Goal: Information Seeking & Learning: Learn about a topic

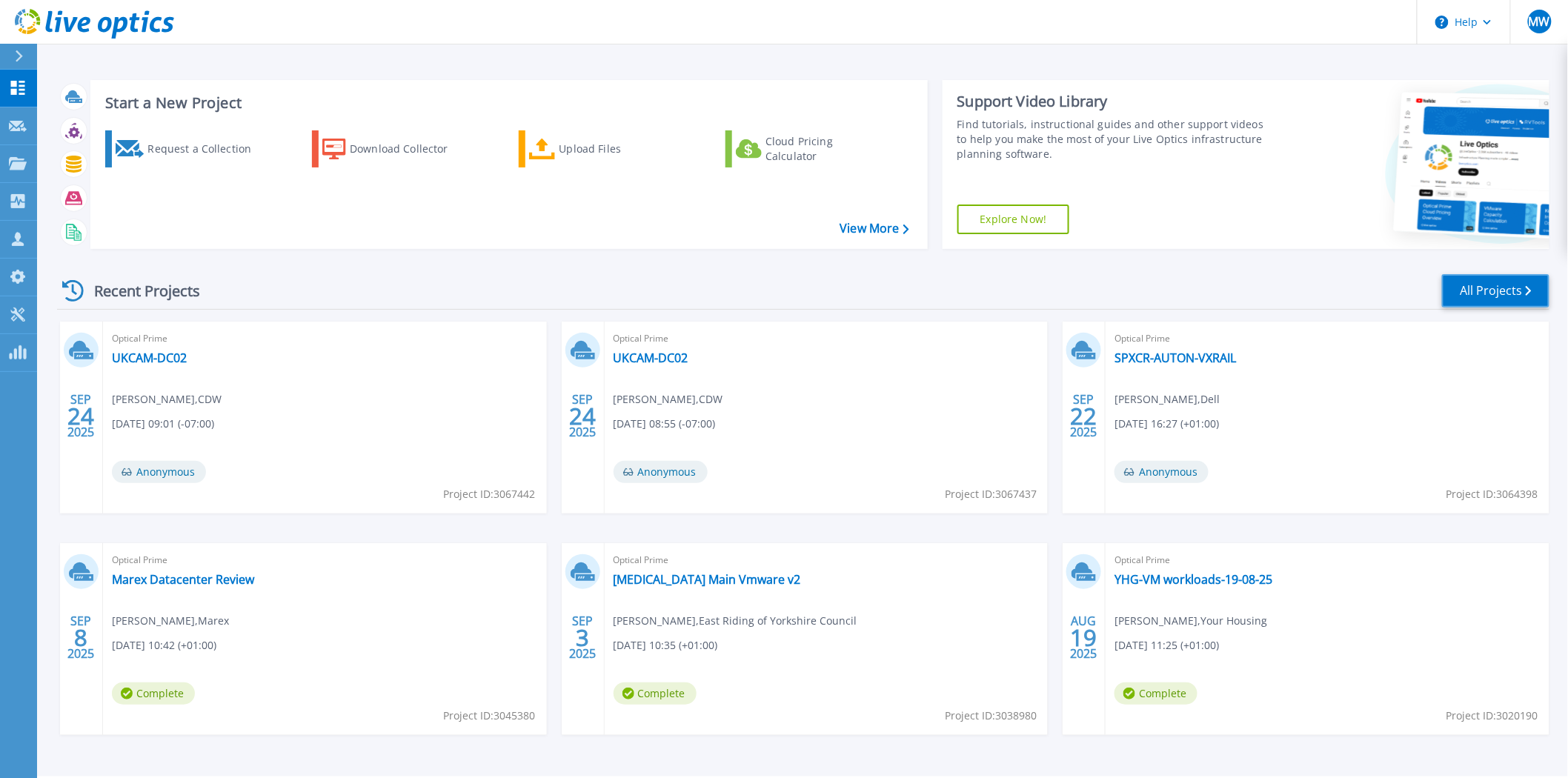
click at [1499, 289] on link "All Projects" at bounding box center [1495, 290] width 108 height 34
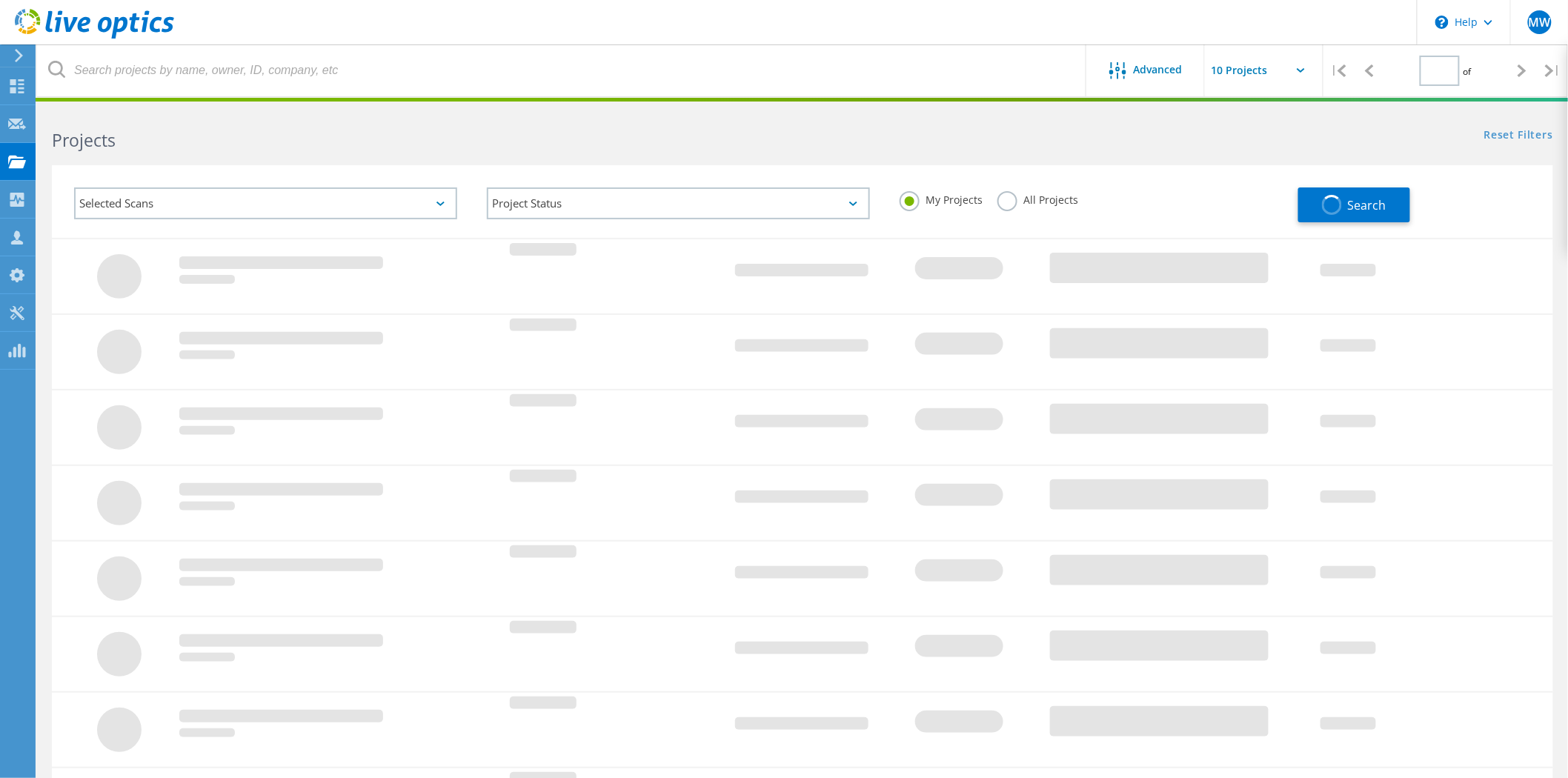
type input "1"
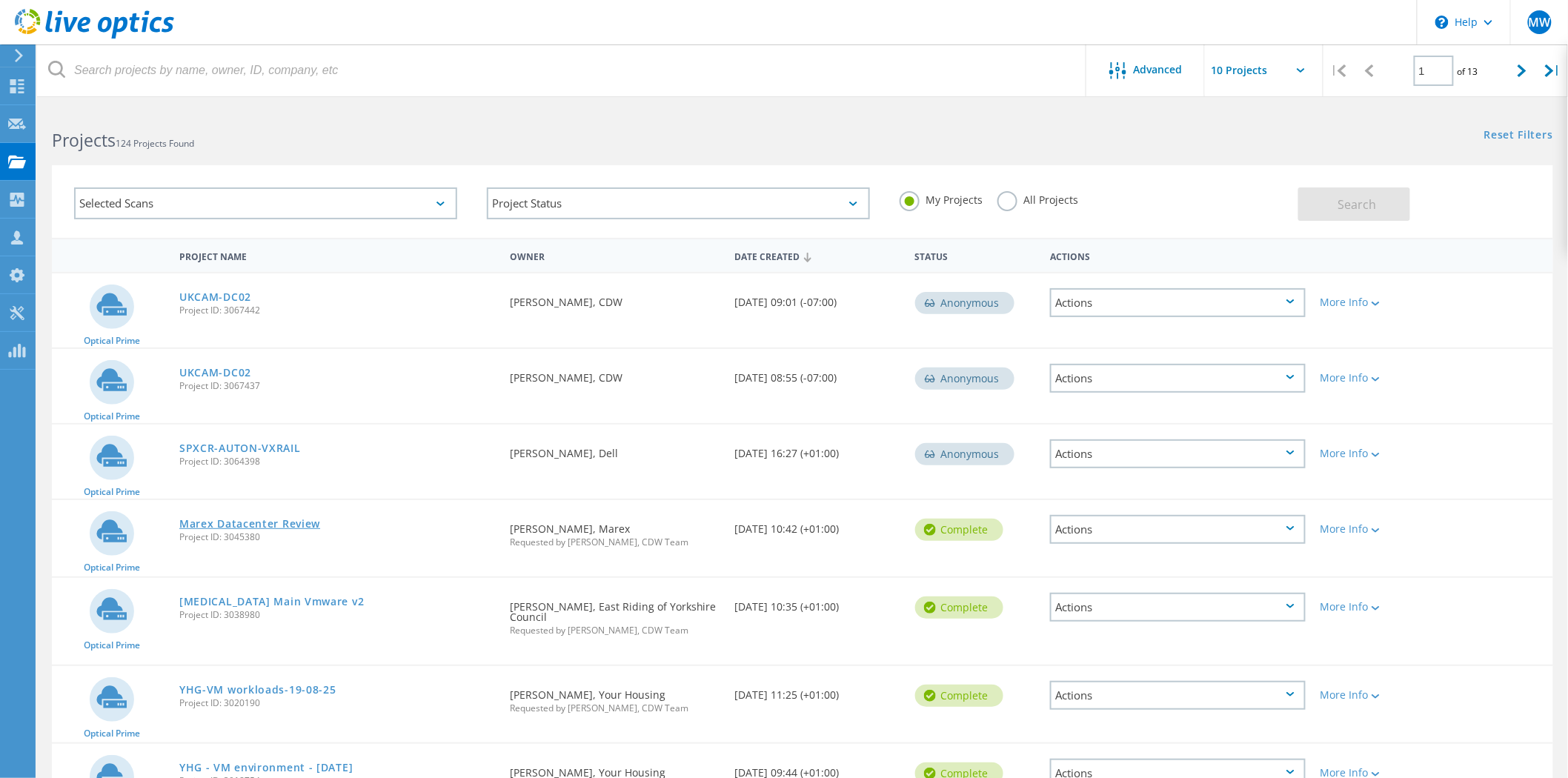
click at [316, 522] on link "Marex Datacenter Review" at bounding box center [250, 523] width 141 height 10
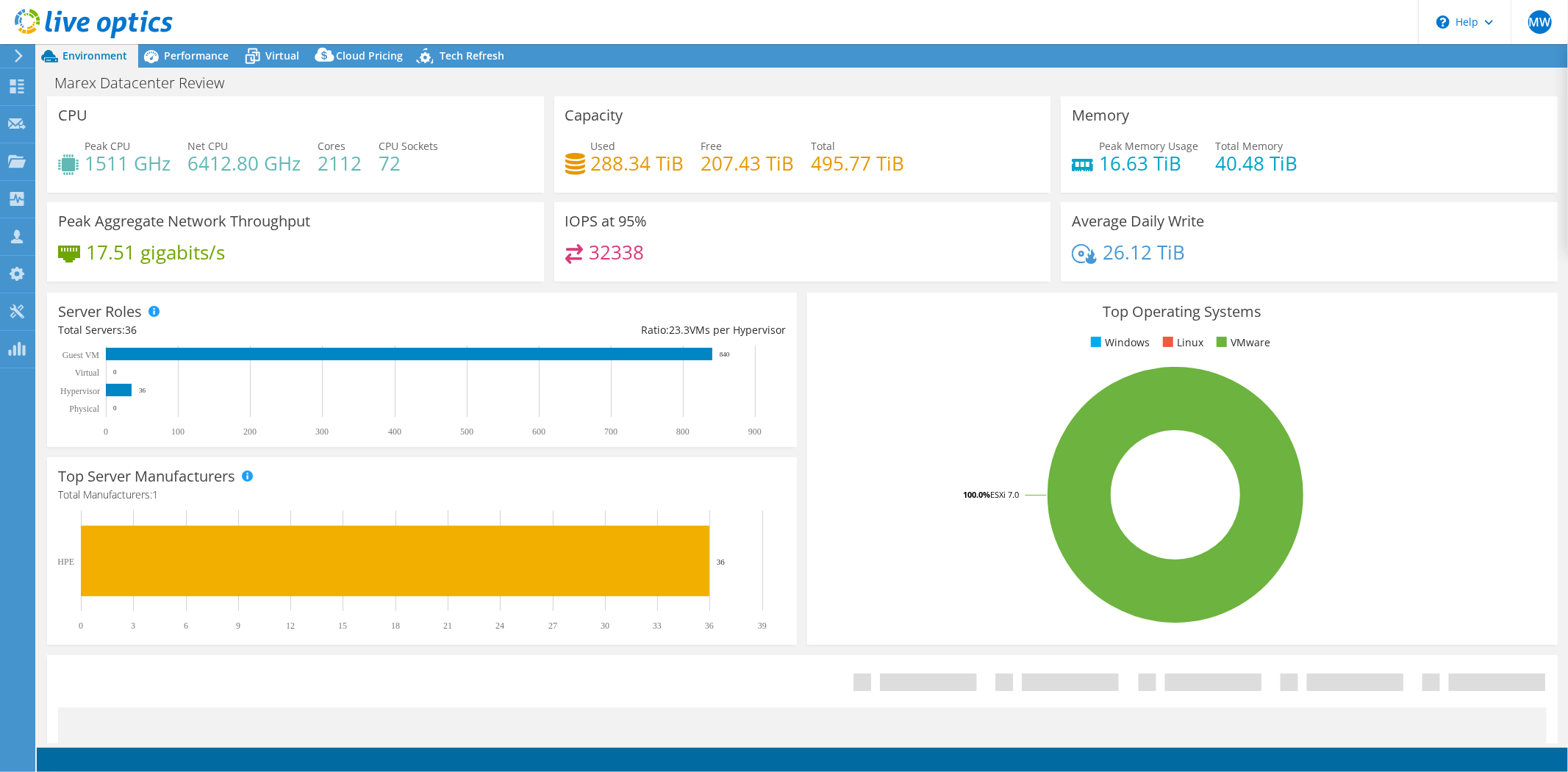
select select "EULondon"
select select "USD"
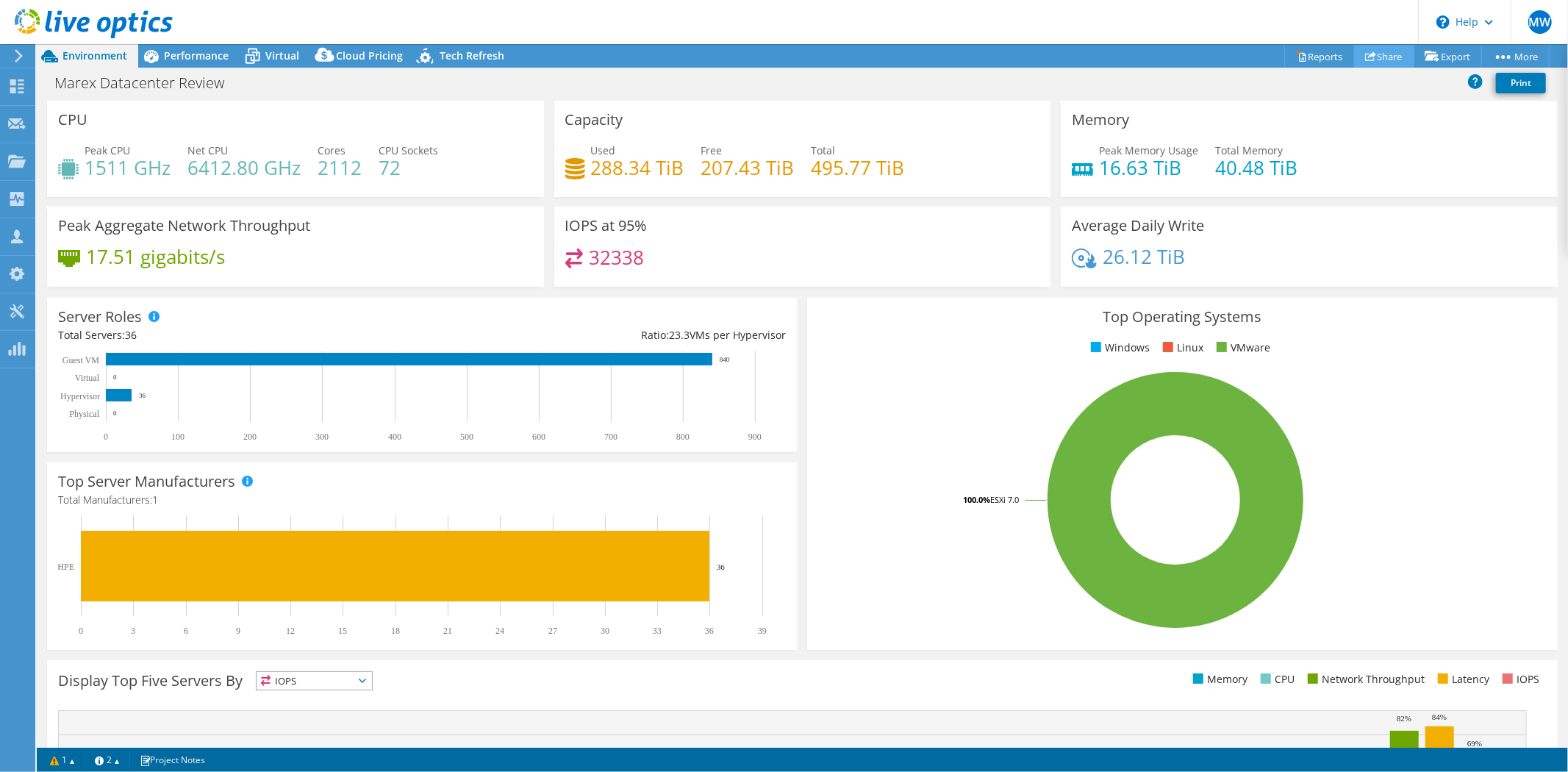
click at [1376, 56] on link "Share" at bounding box center [1384, 56] width 60 height 23
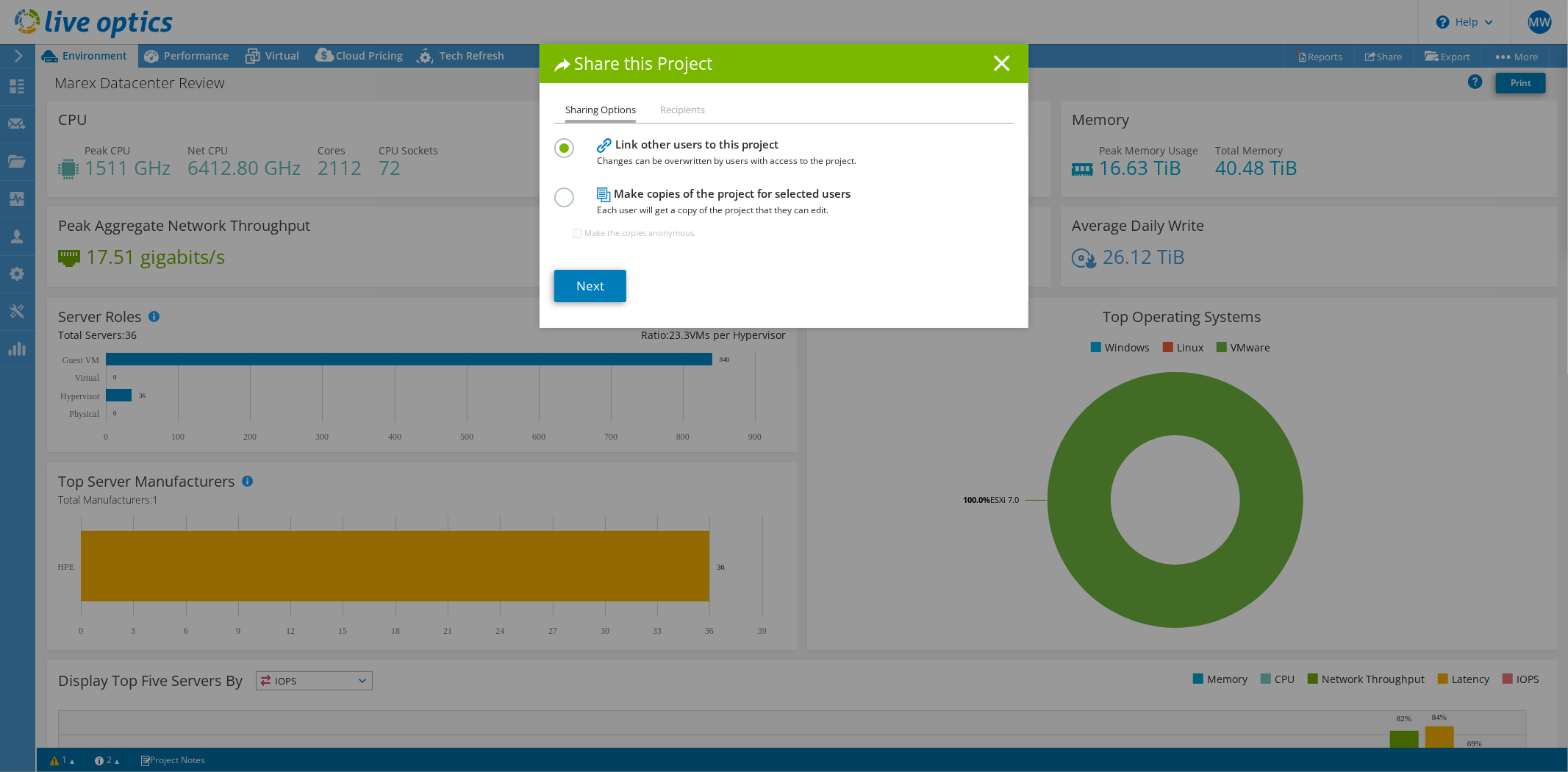
click at [994, 67] on icon at bounding box center [1002, 63] width 16 height 16
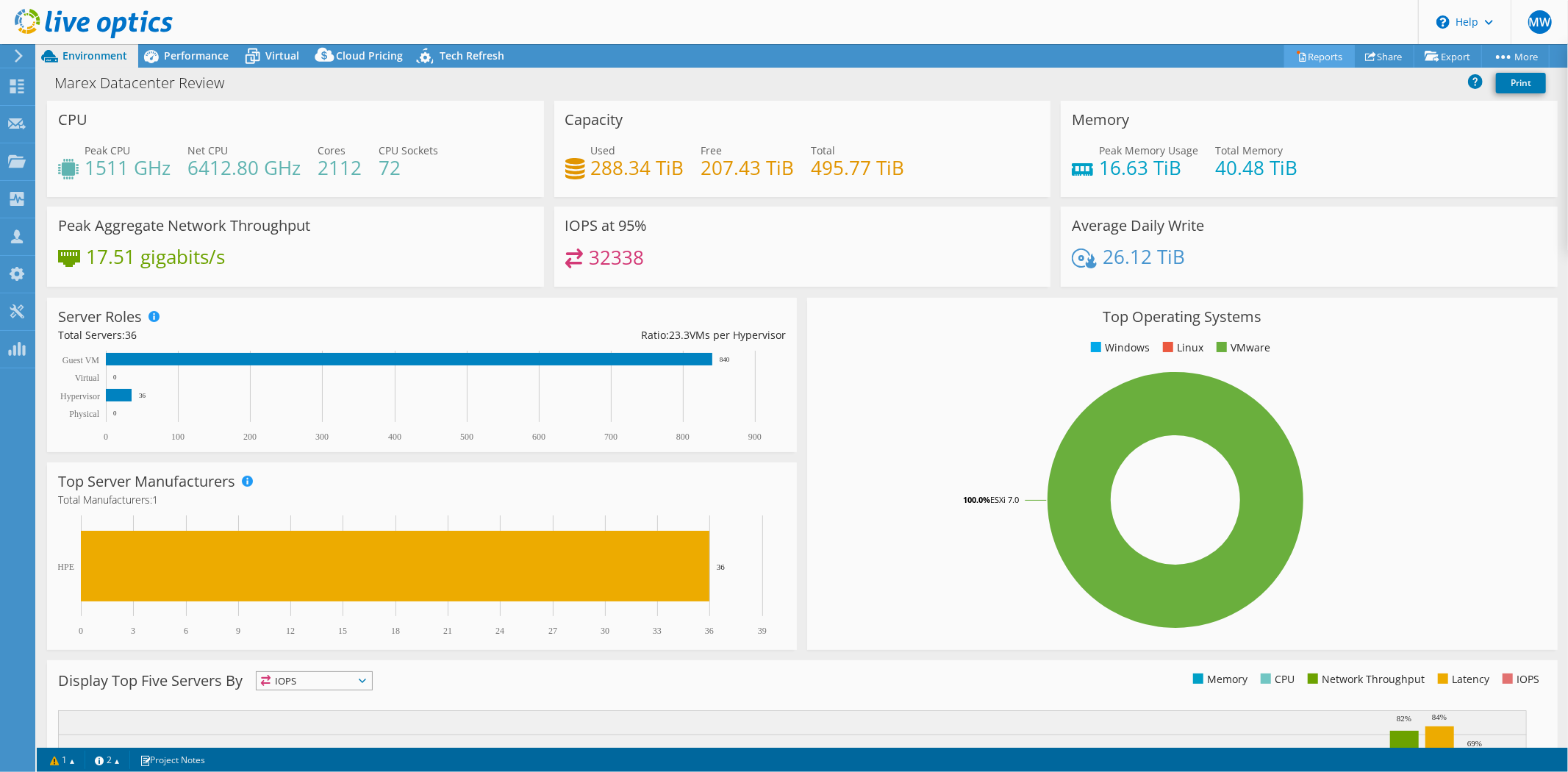
click at [1310, 51] on div "This project has been archived. No changes can be made, and graphs and summary …" at bounding box center [801, 408] width 1531 height 728
click at [1315, 57] on link "Reports" at bounding box center [1319, 56] width 70 height 23
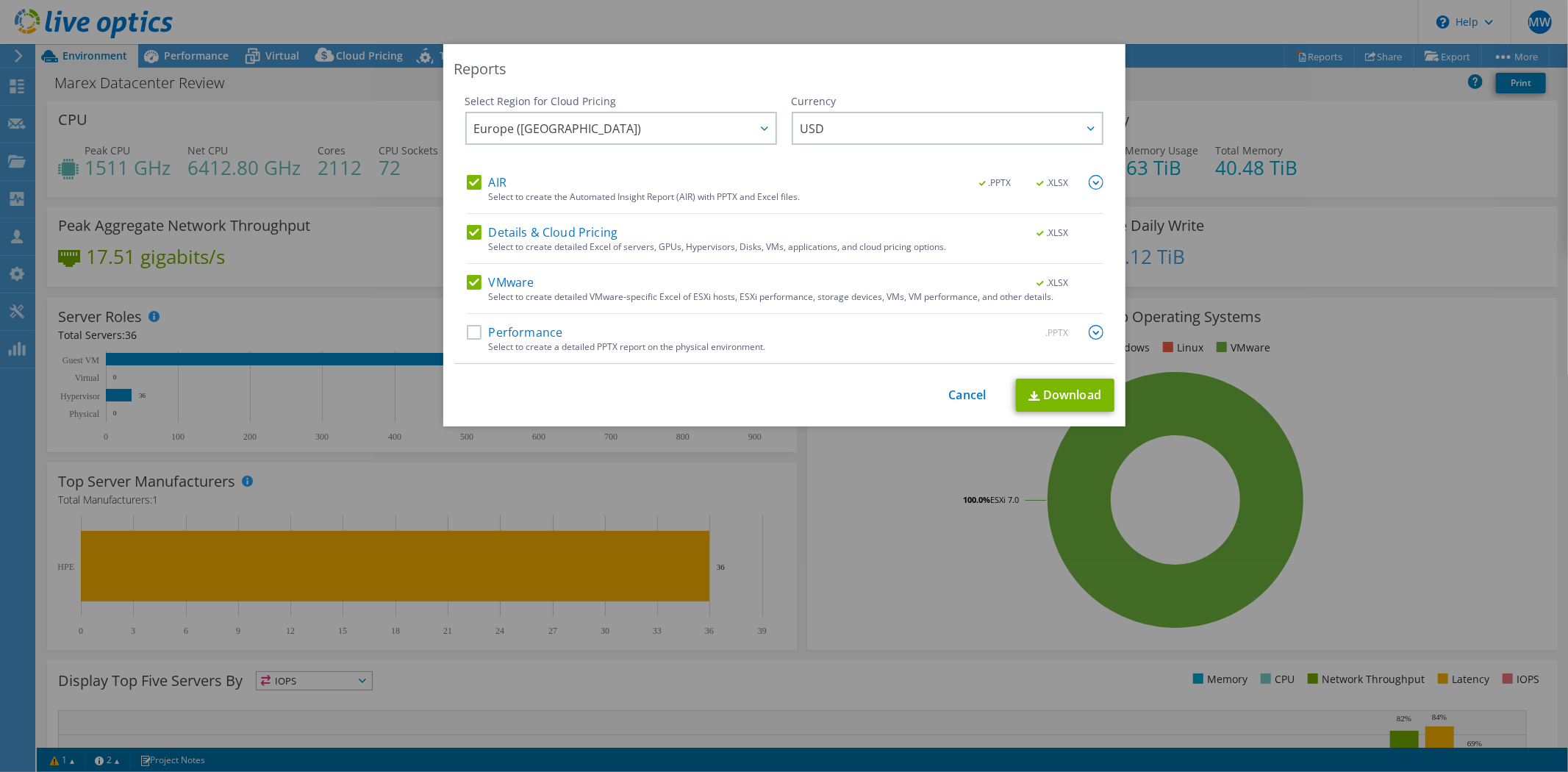
click at [1309, 356] on div "Reports Select Region for Cloud Pricing Asia Pacific (Hong Kong) Asia Pacific (…" at bounding box center [784, 386] width 1568 height 683
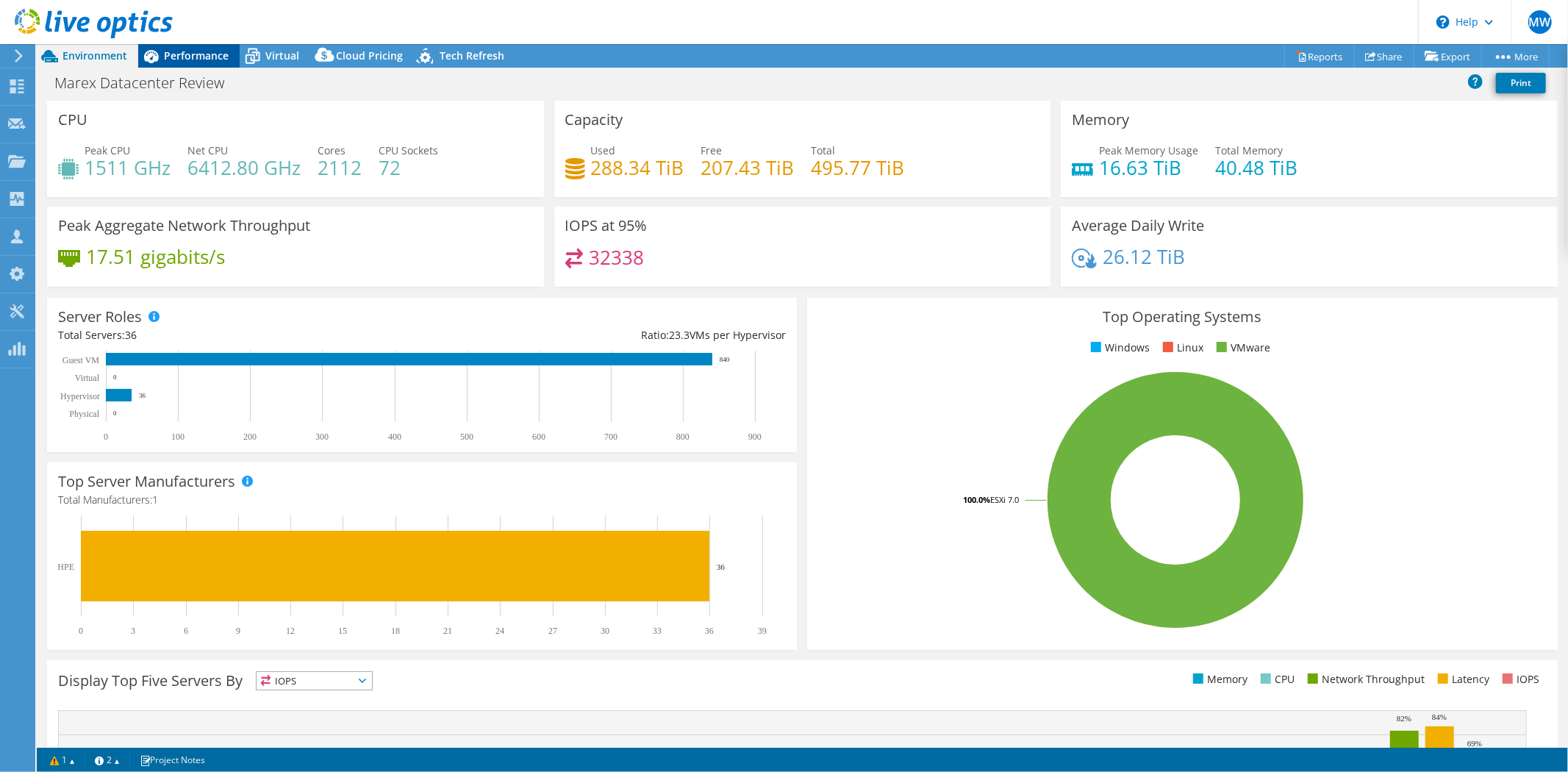
click at [204, 56] on span "Performance" at bounding box center [196, 55] width 65 height 14
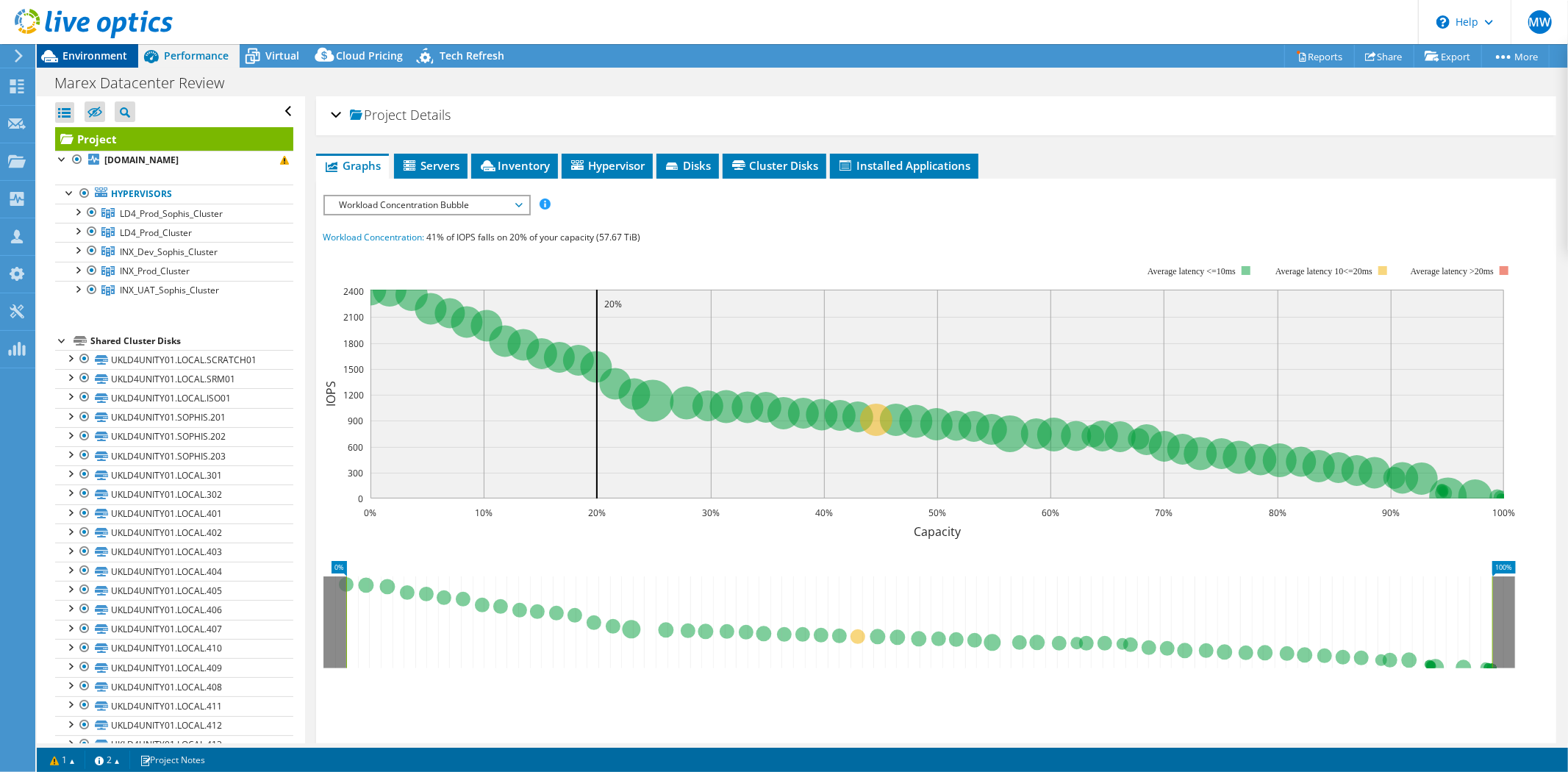
click at [111, 49] on span "Environment" at bounding box center [95, 55] width 65 height 14
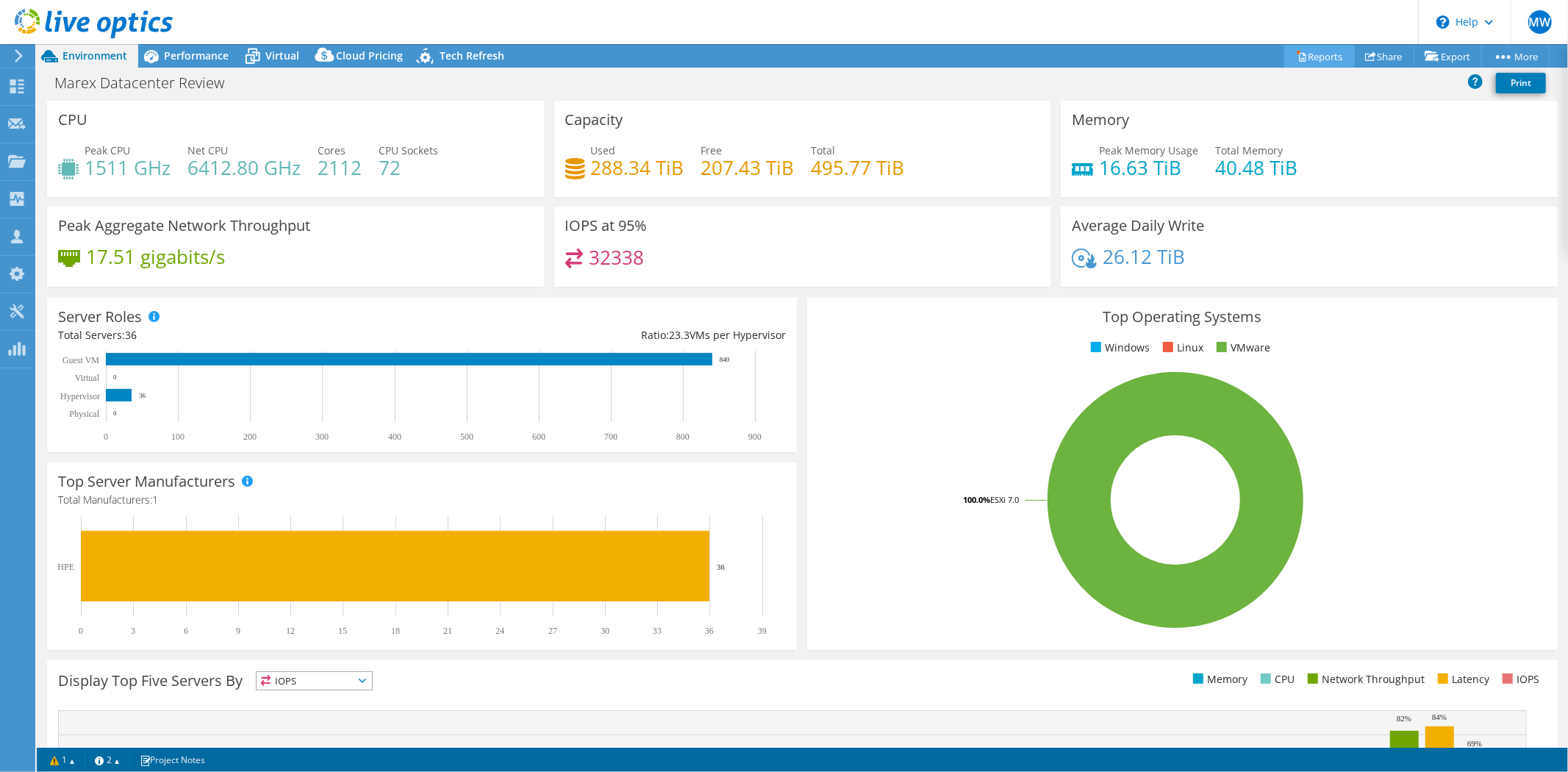
click at [1330, 51] on link "Reports" at bounding box center [1319, 56] width 70 height 23
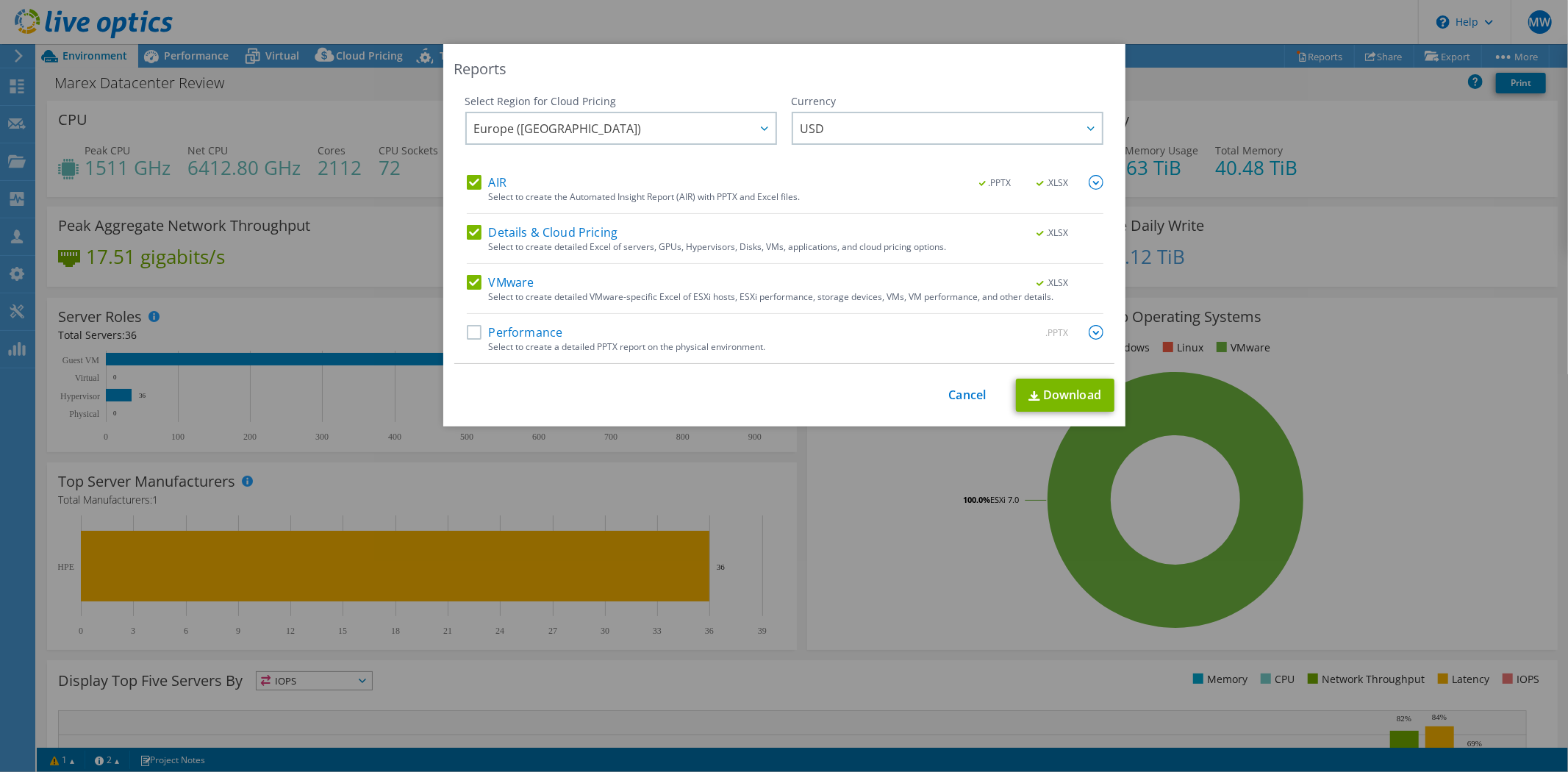
click at [504, 332] on label "Performance" at bounding box center [515, 332] width 97 height 15
click at [0, 0] on input "Performance" at bounding box center [0, 0] width 0 height 0
click at [1059, 390] on link "Download" at bounding box center [1065, 395] width 98 height 33
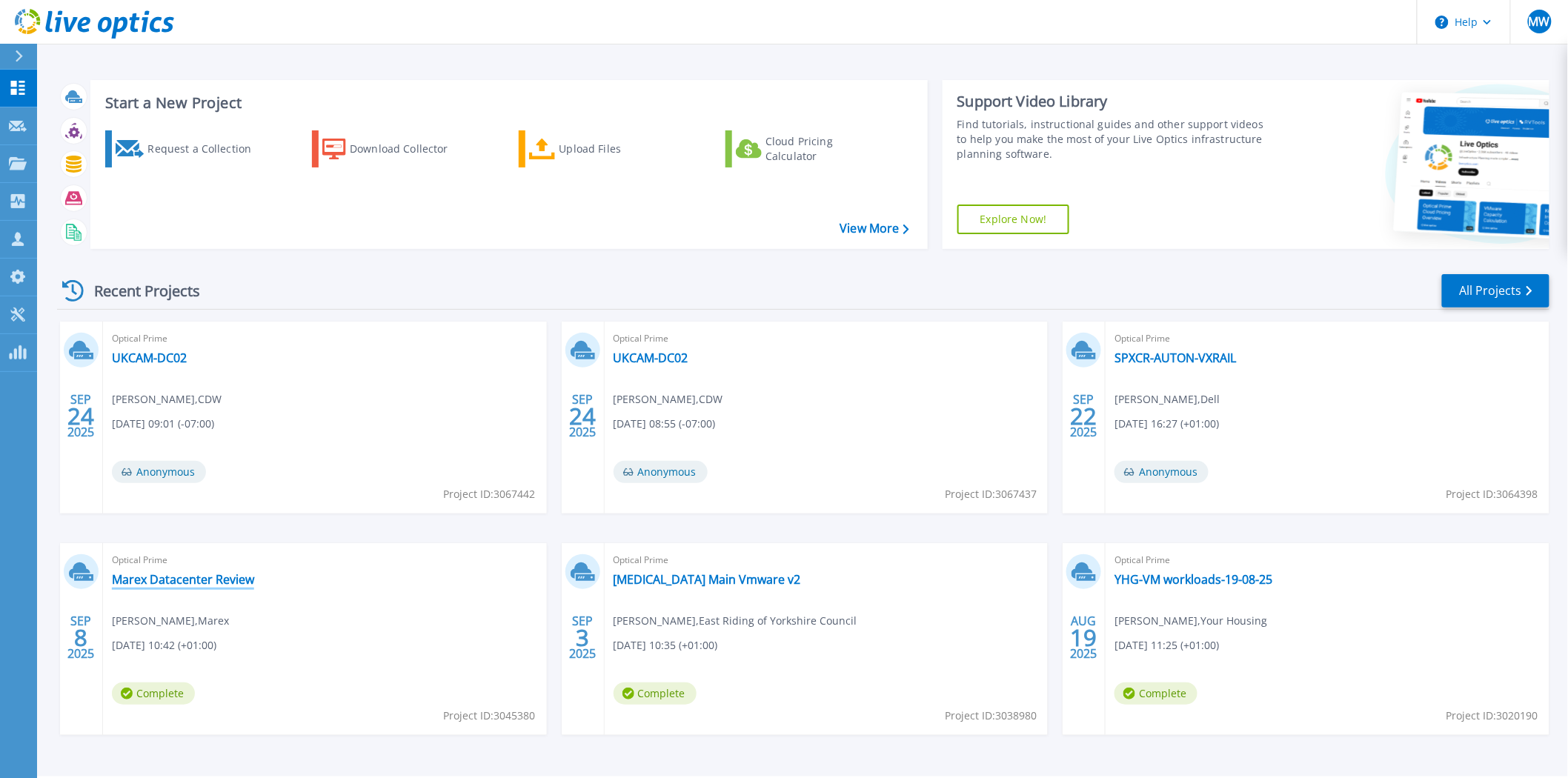
click at [233, 579] on link "Marex Datacenter Review" at bounding box center [183, 579] width 142 height 15
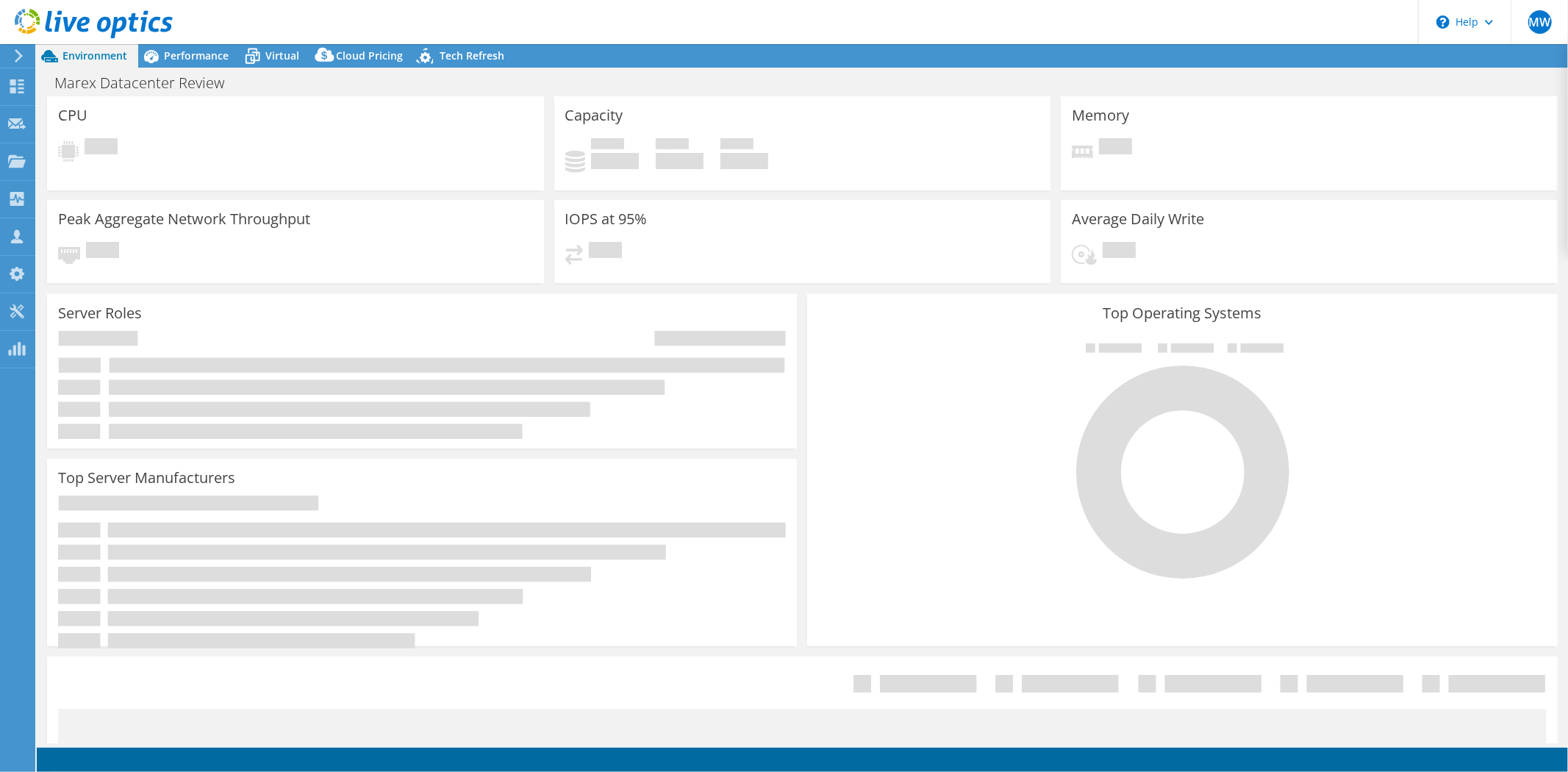
select select "EULondon"
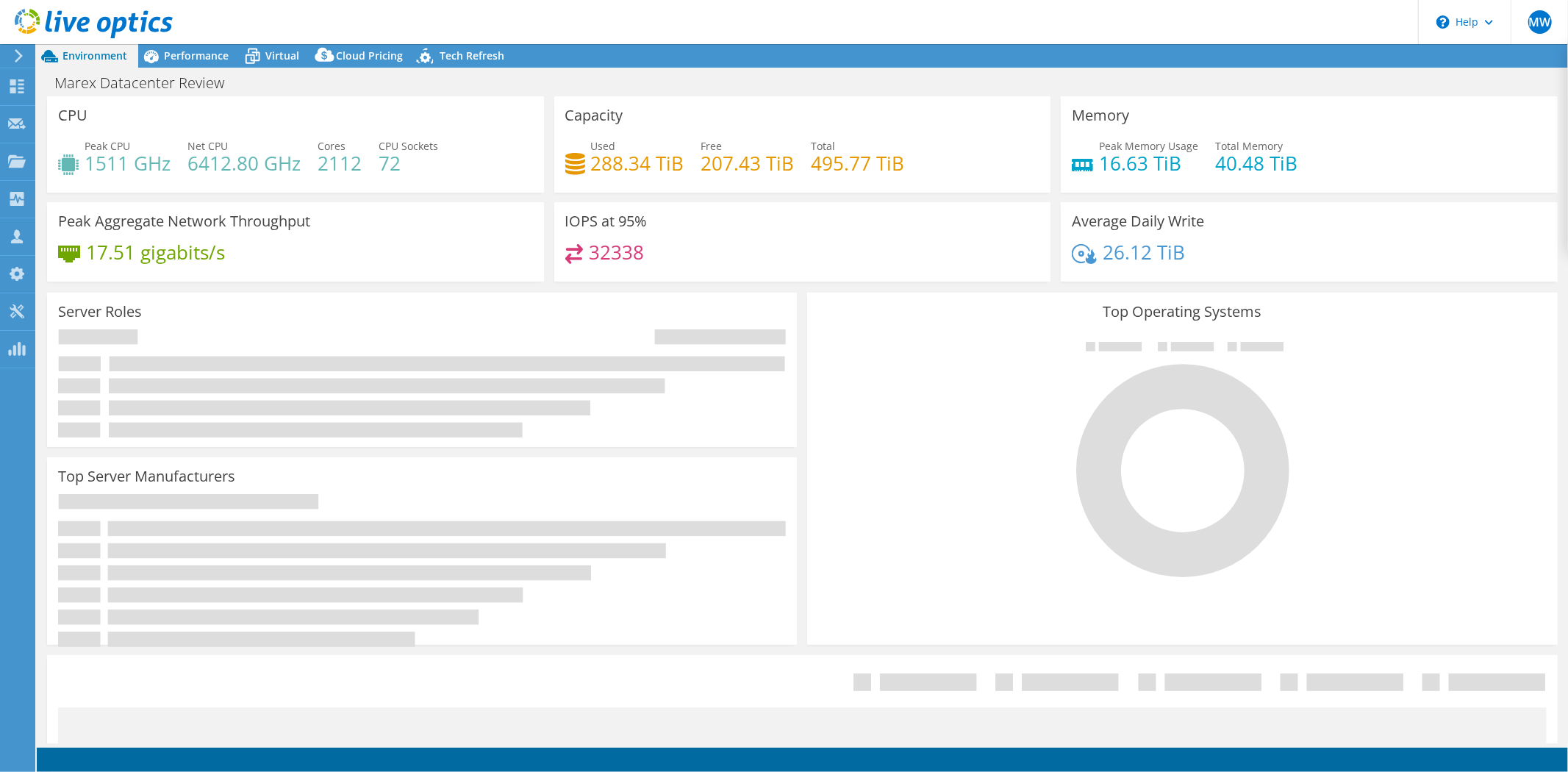
select select "EULondon"
select select "USD"
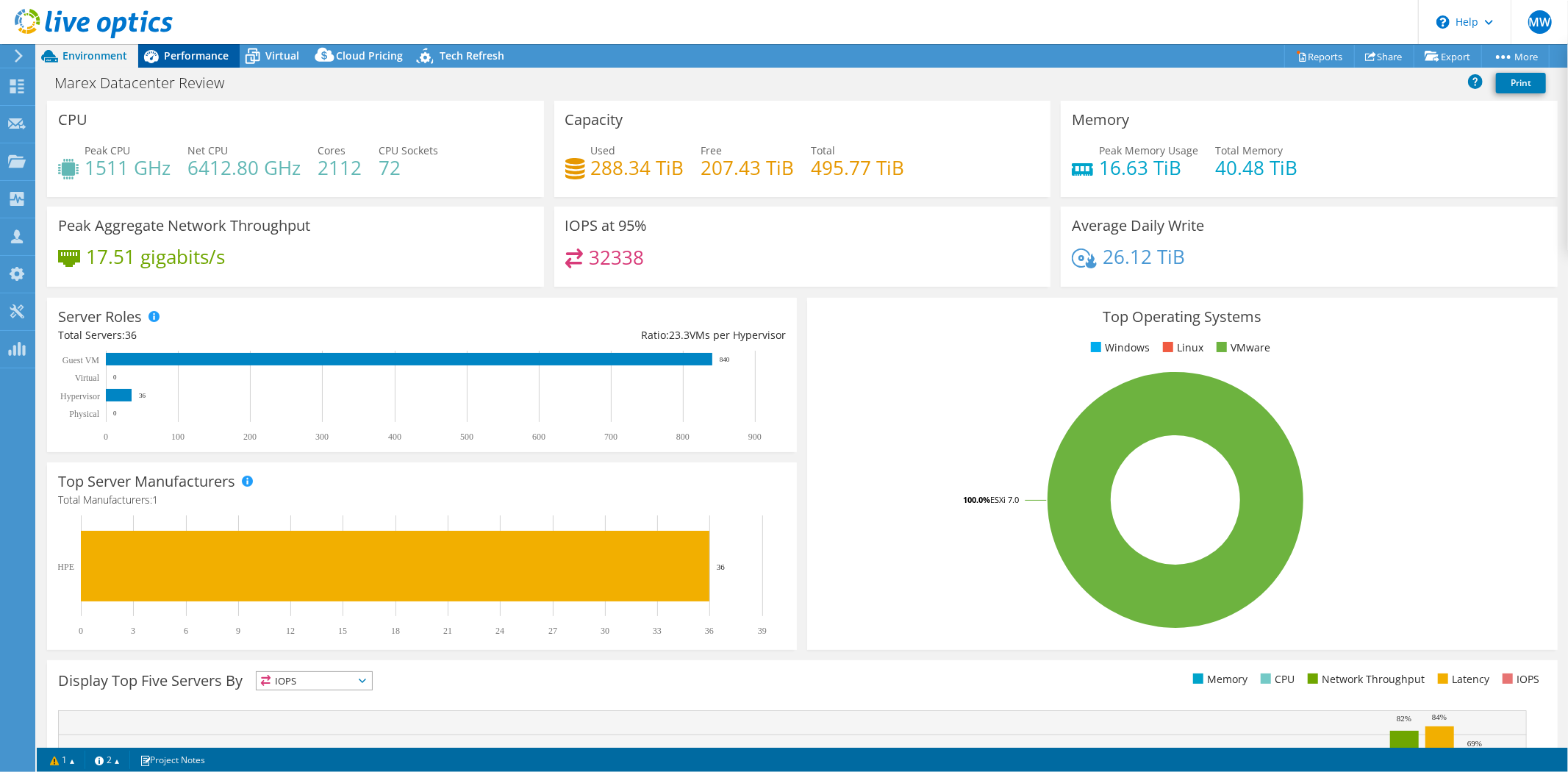
click at [204, 52] on span "Performance" at bounding box center [196, 55] width 65 height 14
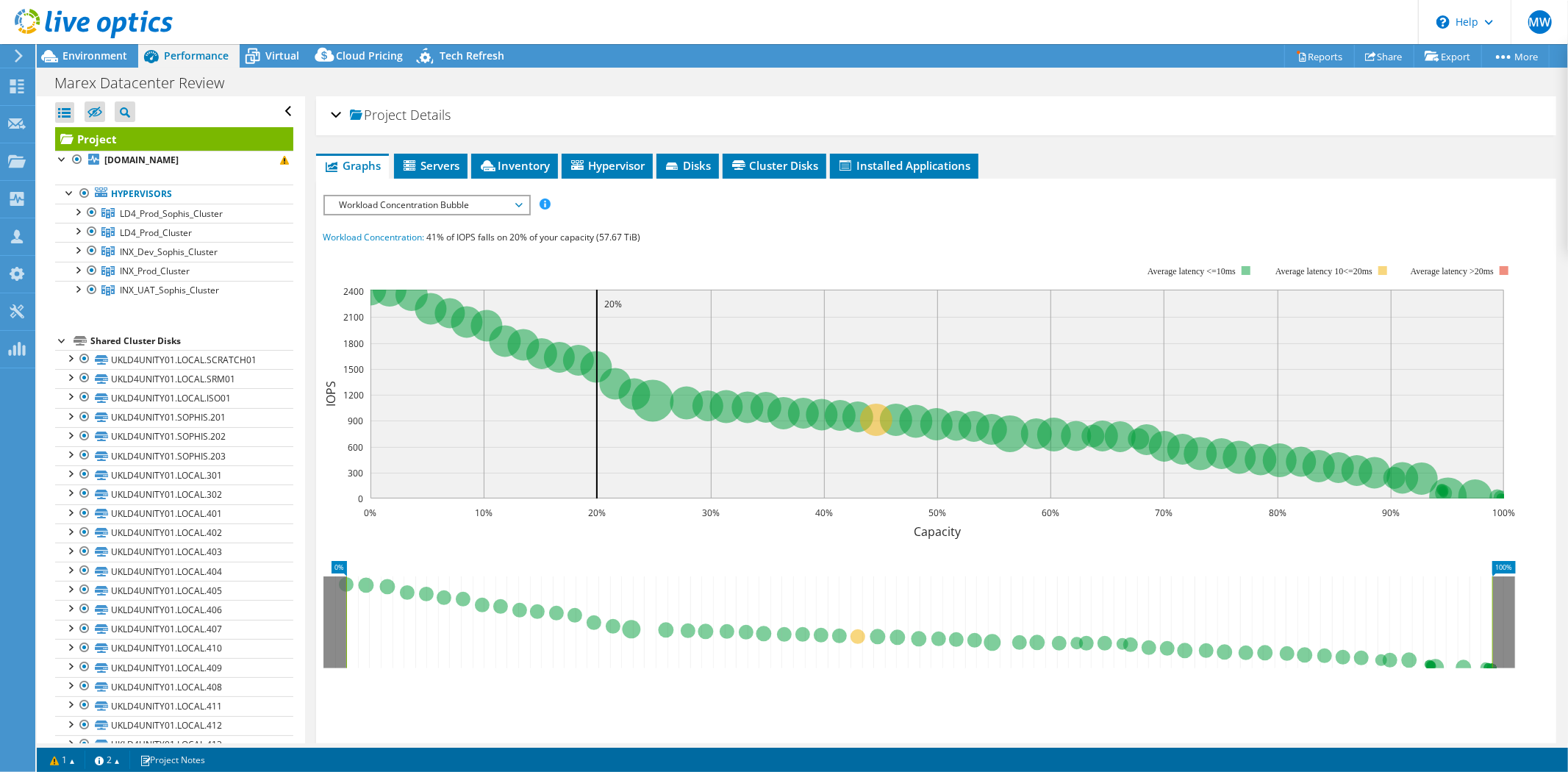
click at [94, 45] on div at bounding box center [86, 25] width 173 height 49
click at [114, 59] on span "Environment" at bounding box center [95, 55] width 65 height 14
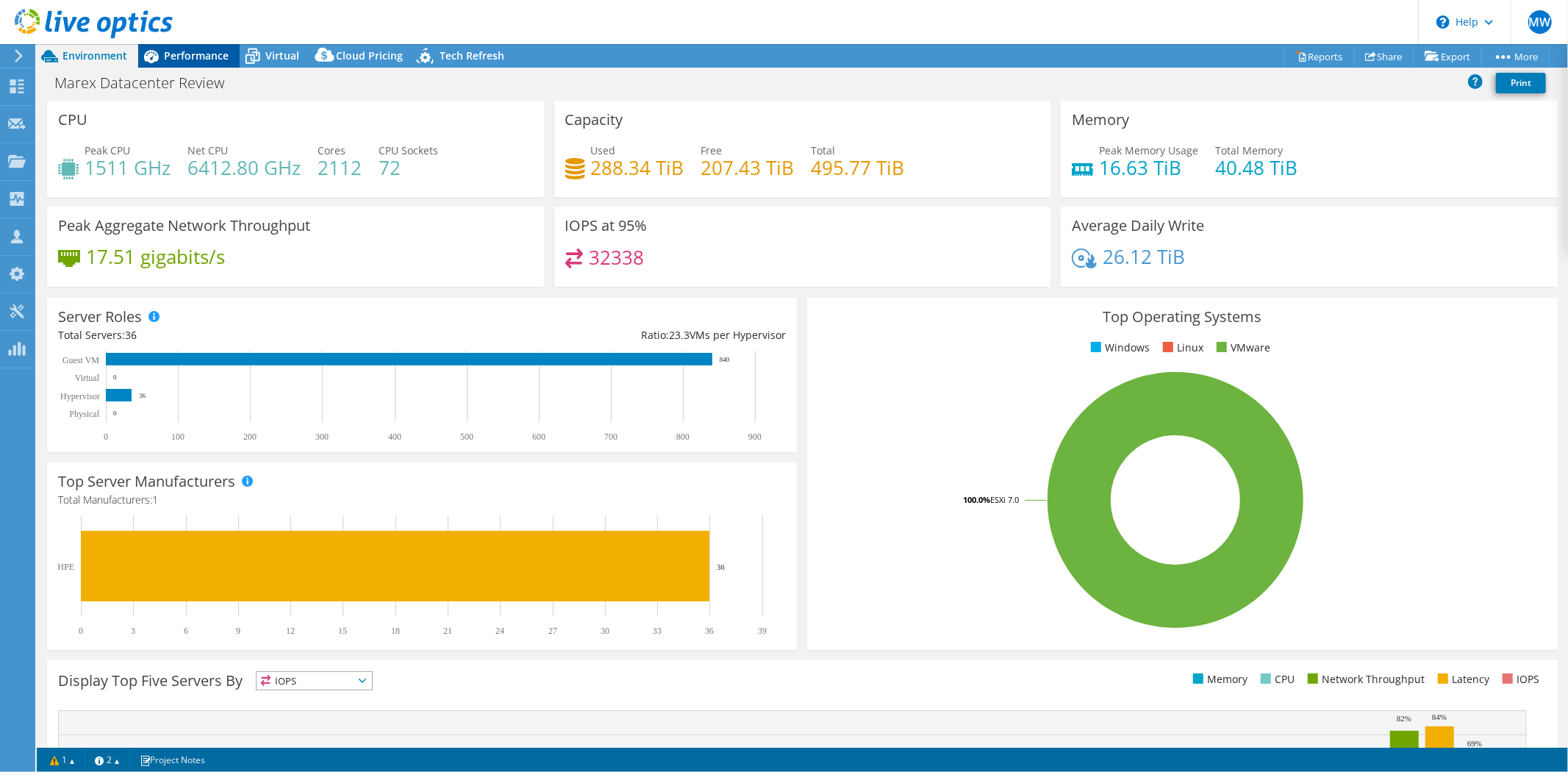
click at [181, 55] on span "Performance" at bounding box center [196, 55] width 65 height 14
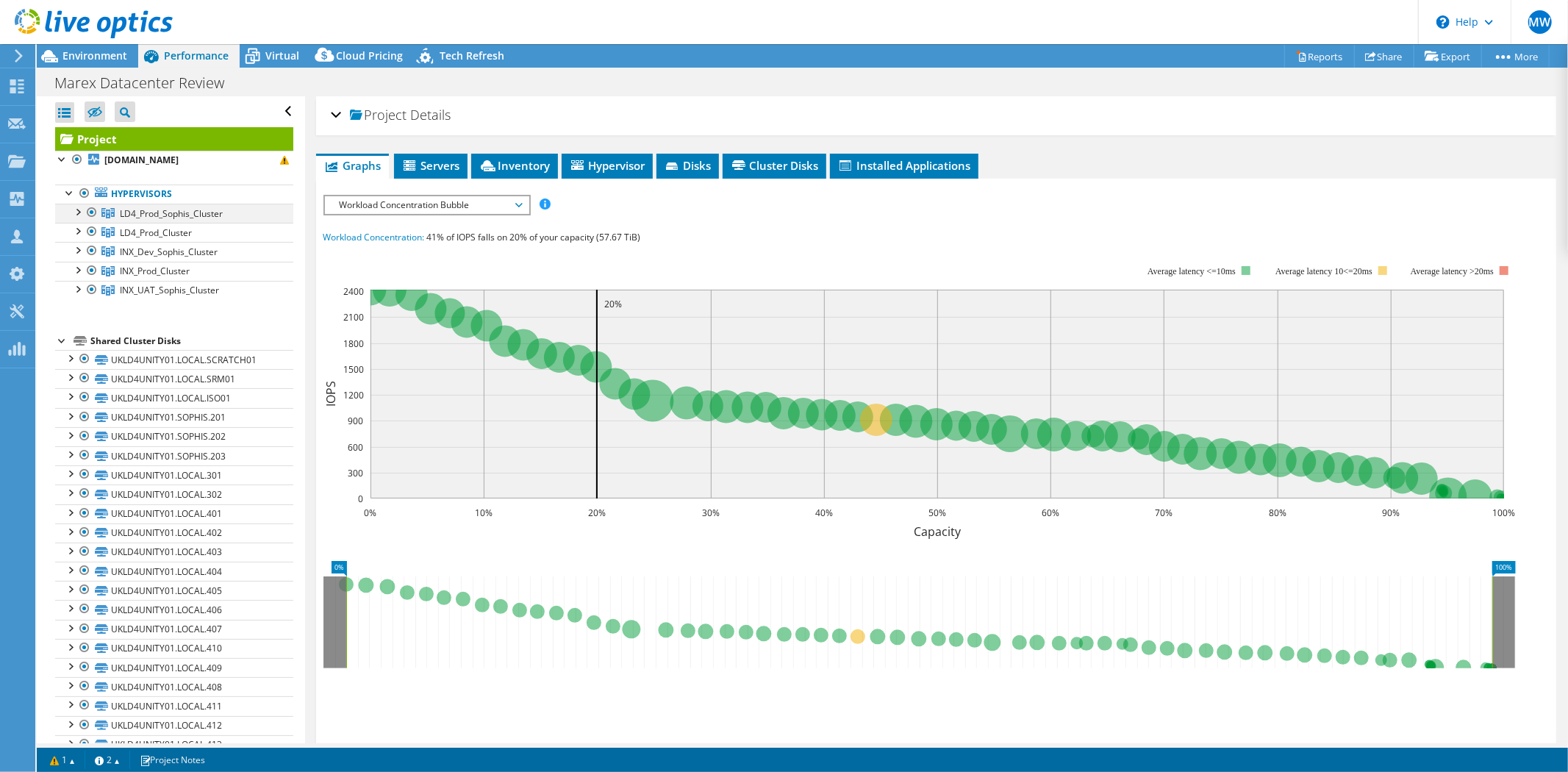
click at [78, 213] on div at bounding box center [77, 211] width 15 height 15
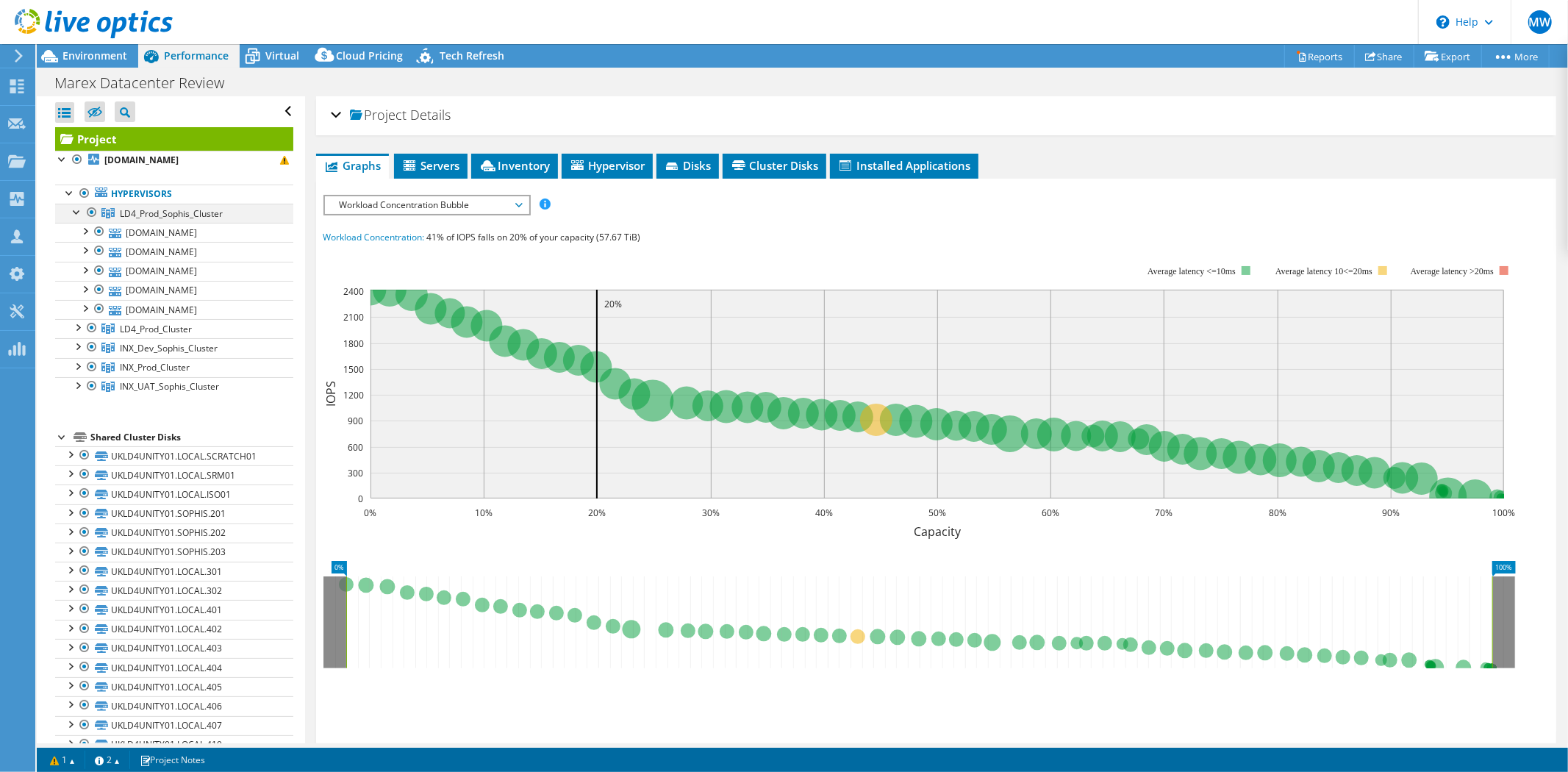
click at [78, 213] on div at bounding box center [77, 211] width 15 height 15
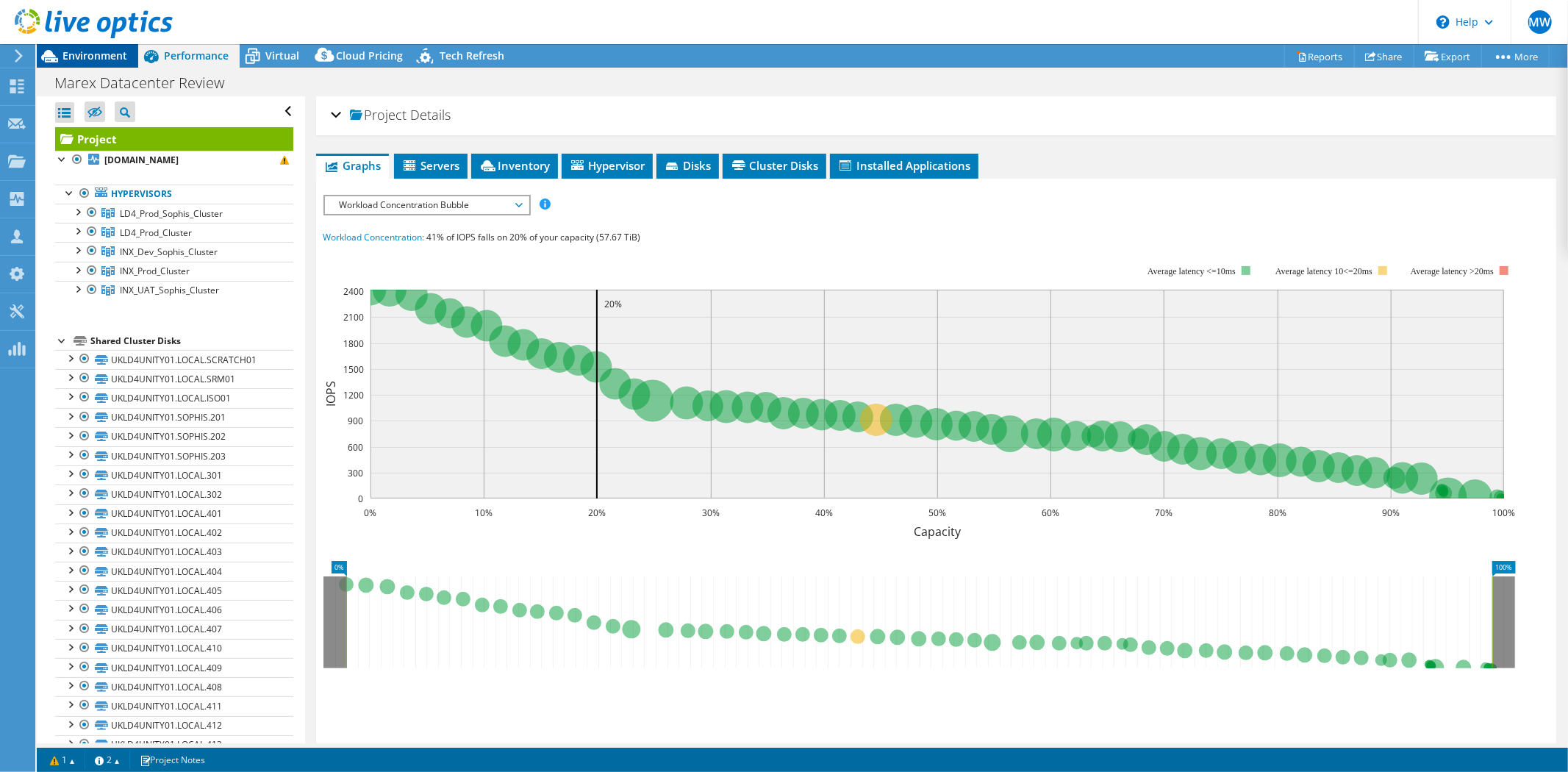
click at [112, 59] on span "Environment" at bounding box center [95, 55] width 65 height 14
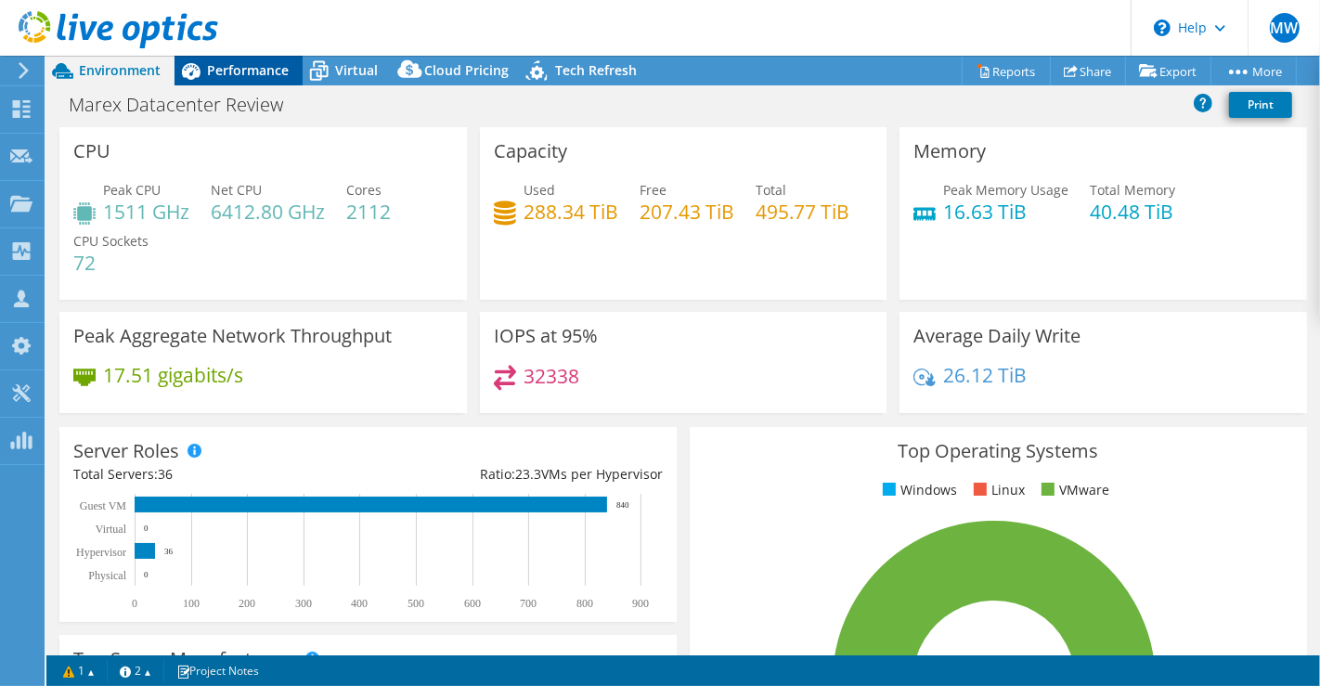
click at [257, 69] on span "Performance" at bounding box center [248, 70] width 82 height 18
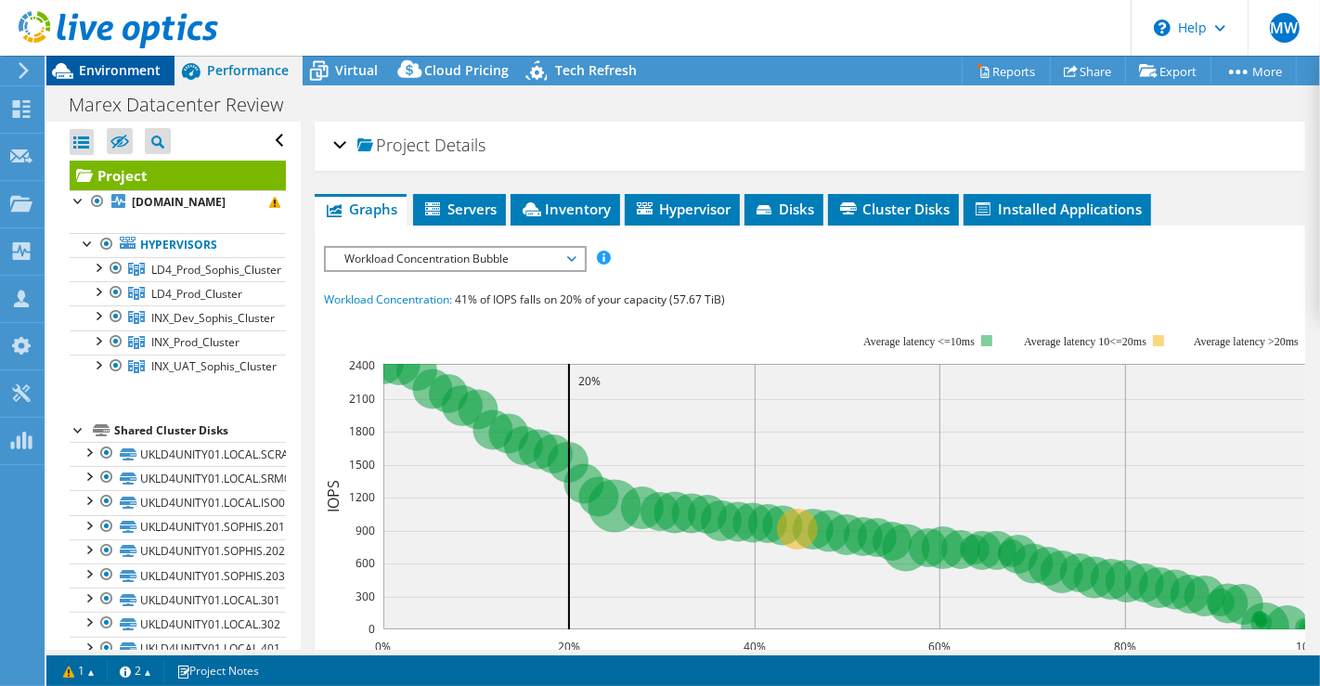
click at [94, 74] on span "Environment" at bounding box center [120, 70] width 82 height 18
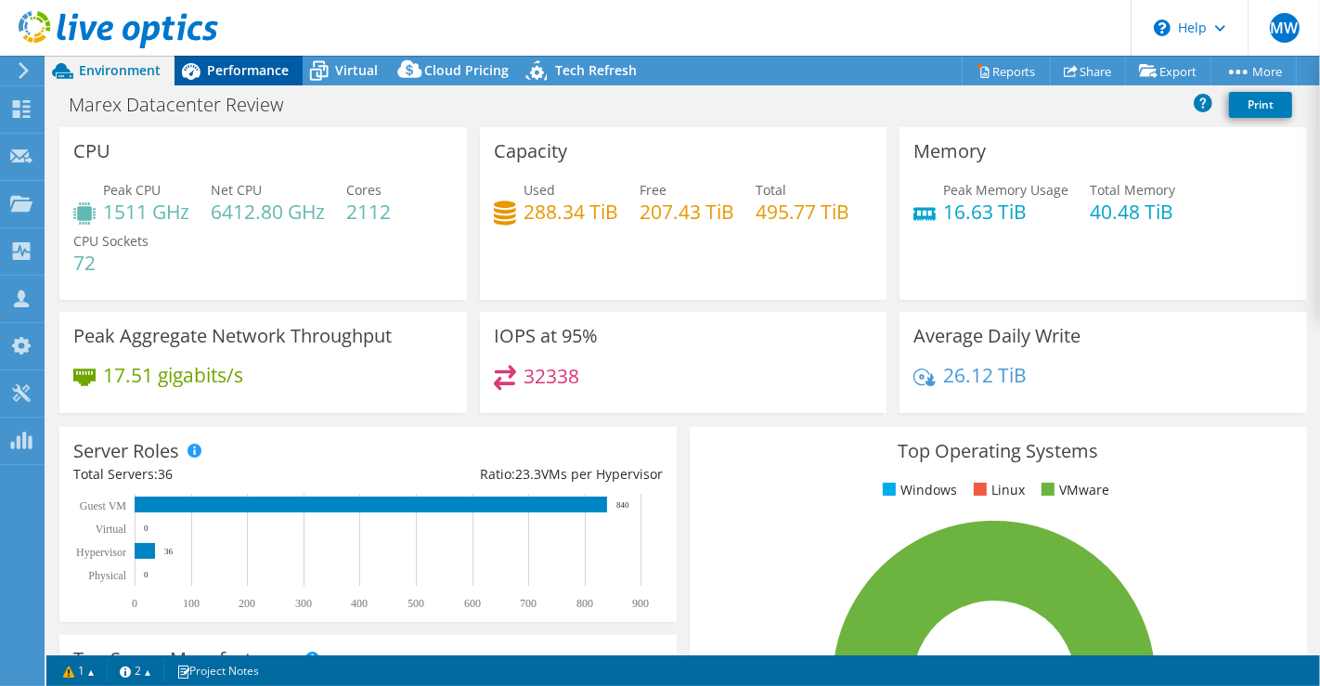
click at [227, 69] on span "Performance" at bounding box center [248, 70] width 82 height 18
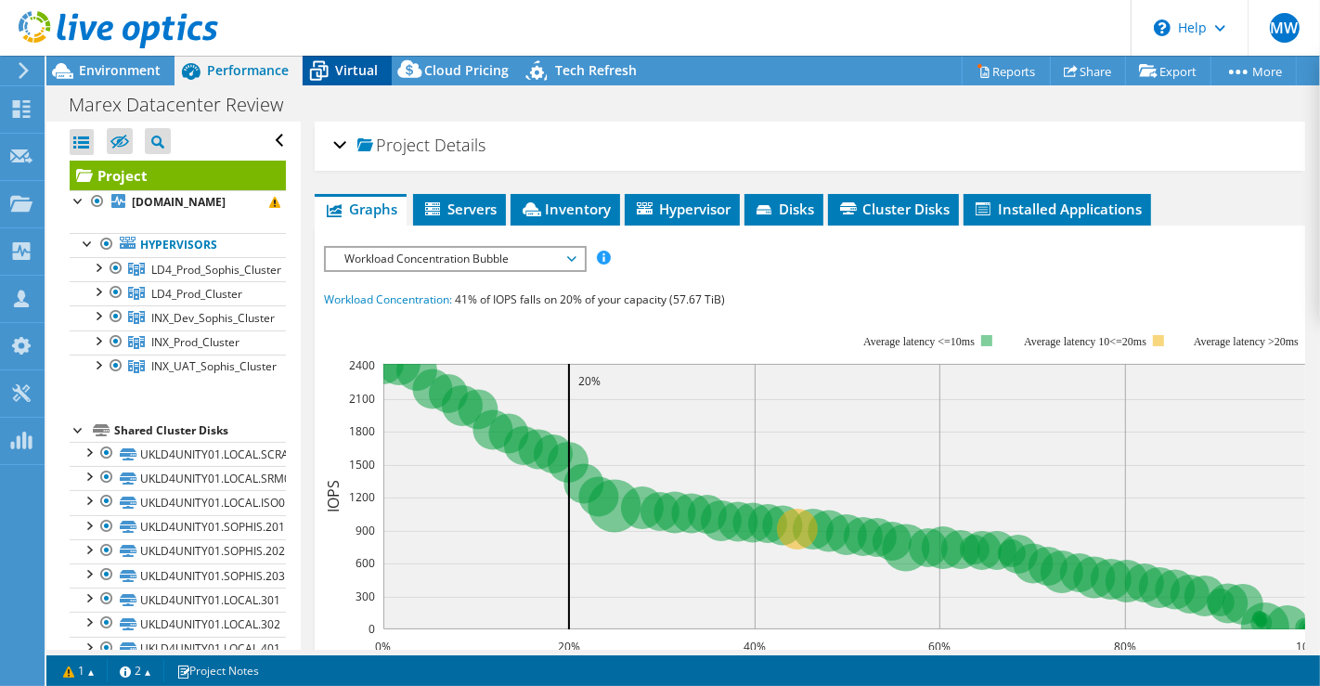
click at [360, 81] on div "Virtual" at bounding box center [347, 71] width 89 height 30
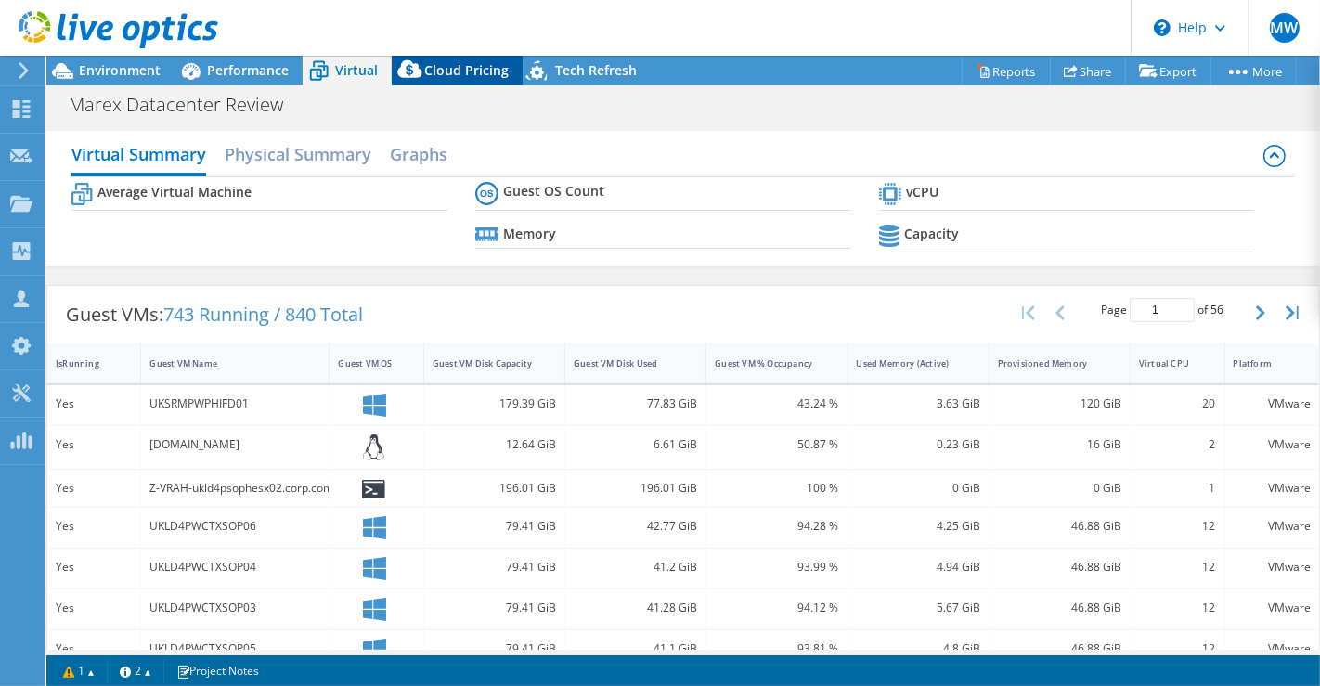
click at [446, 75] on span "Cloud Pricing" at bounding box center [466, 70] width 84 height 18
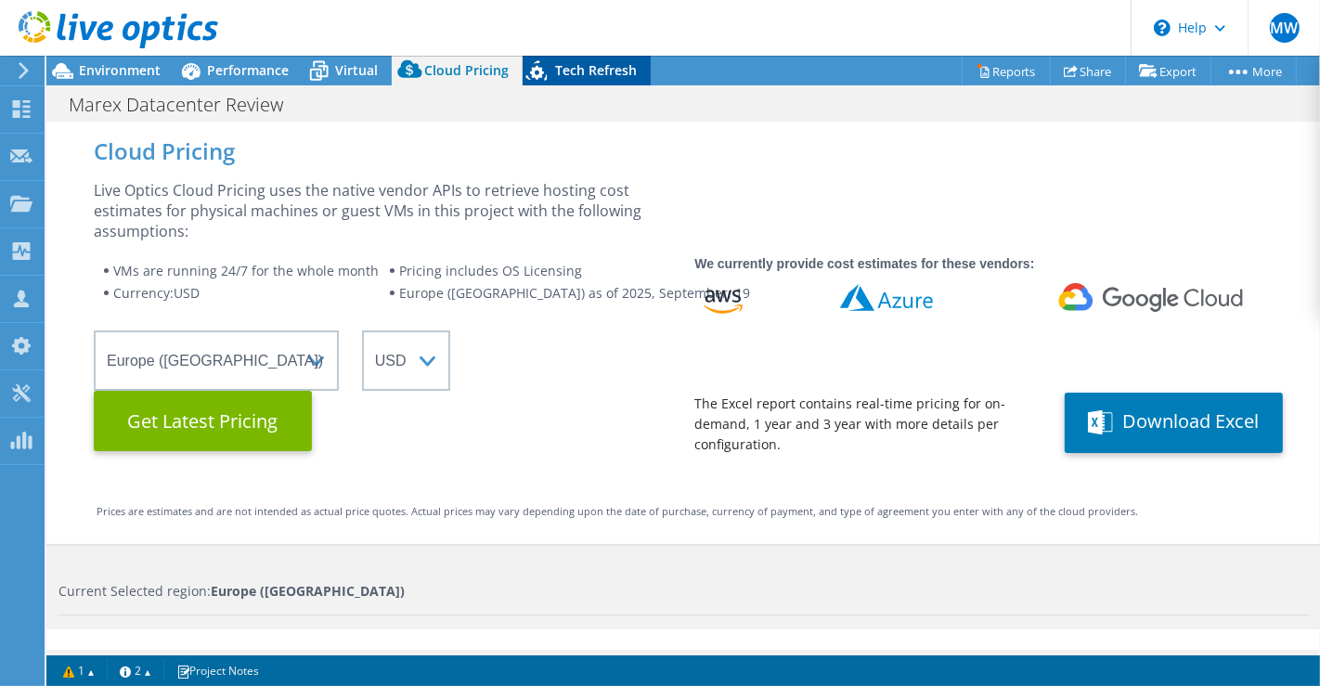
click at [590, 76] on span "Tech Refresh" at bounding box center [596, 70] width 82 height 18
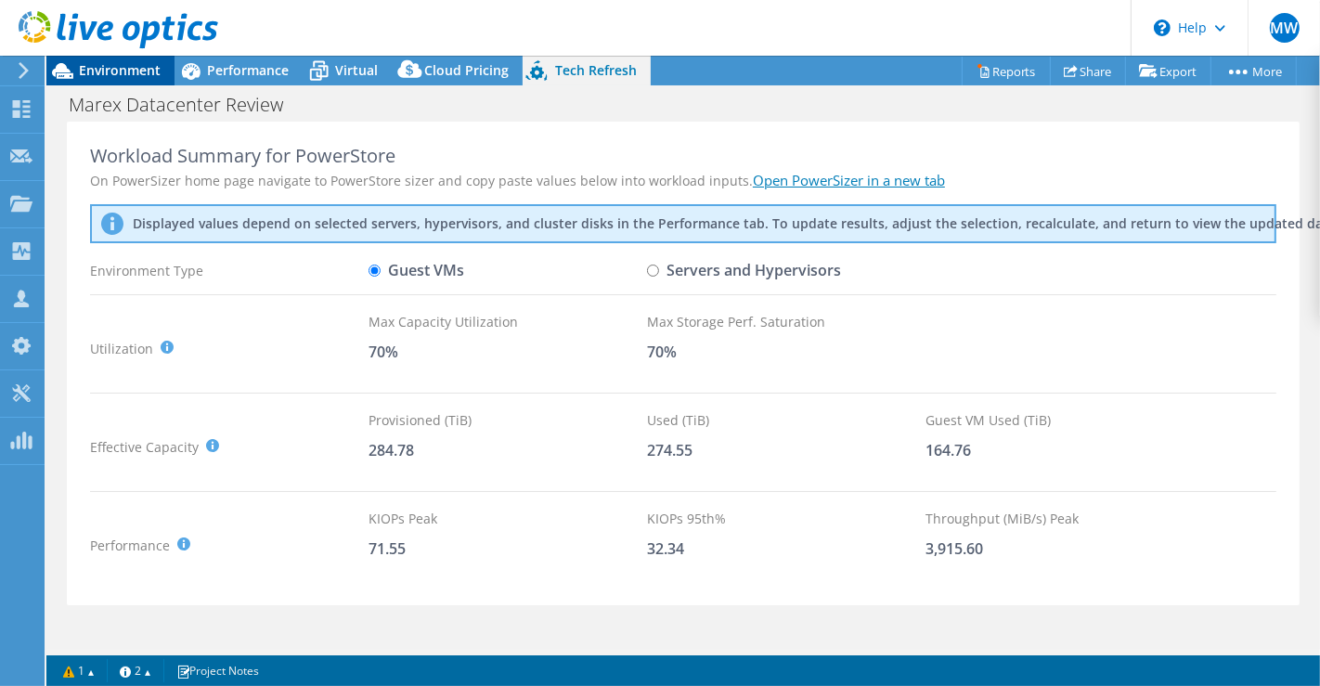
click at [149, 75] on span "Environment" at bounding box center [120, 70] width 82 height 18
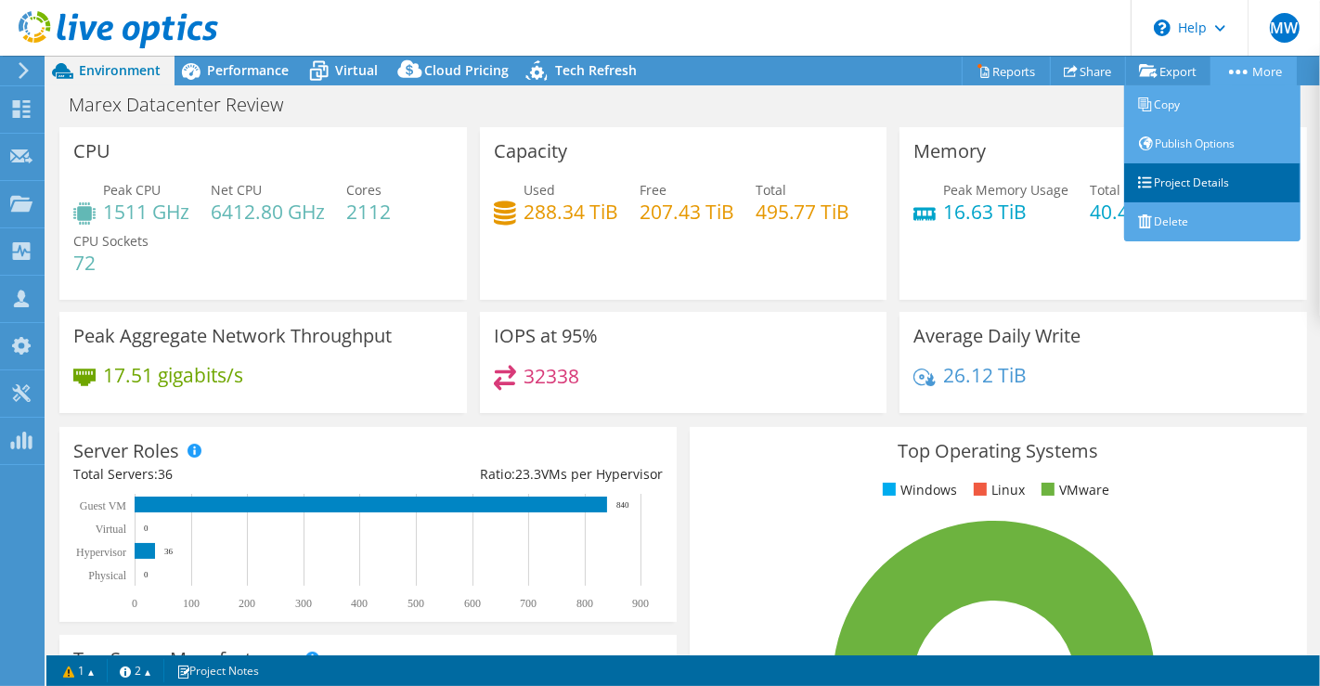
click at [1193, 177] on link "Project Details" at bounding box center [1212, 182] width 176 height 39
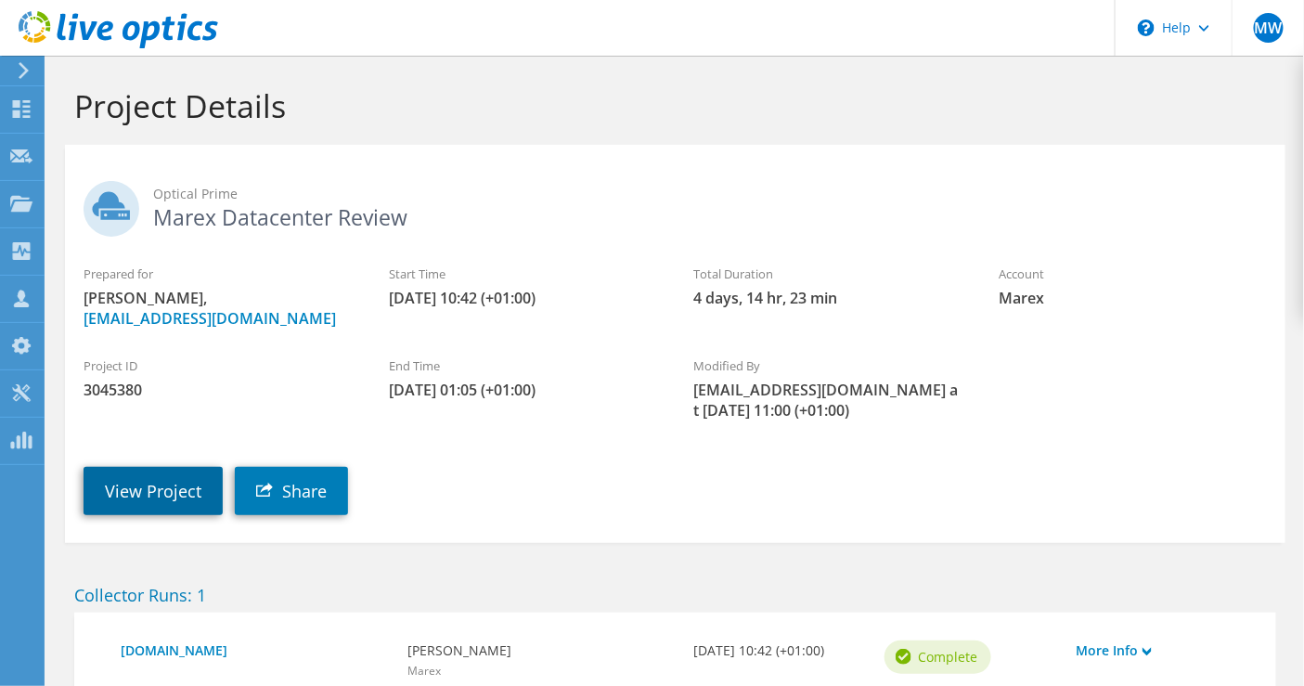
click at [160, 471] on link "View Project" at bounding box center [153, 491] width 139 height 48
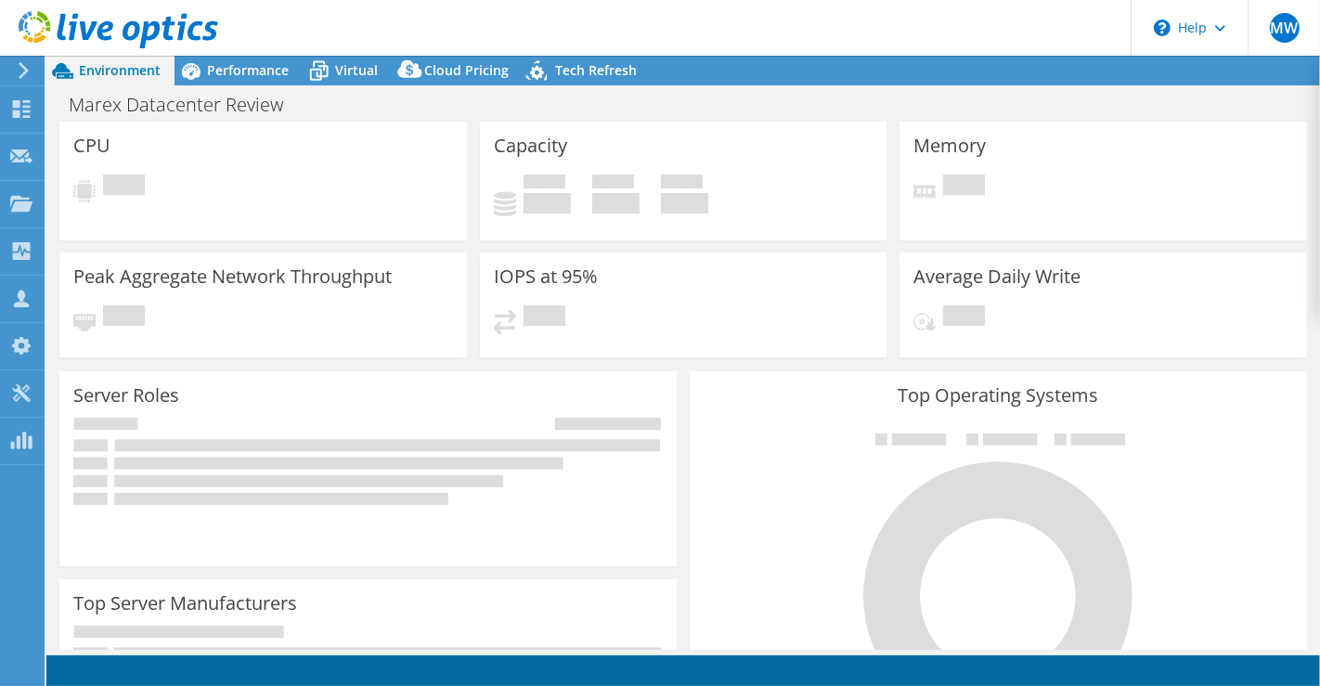
select select "EULondon"
select select "USD"
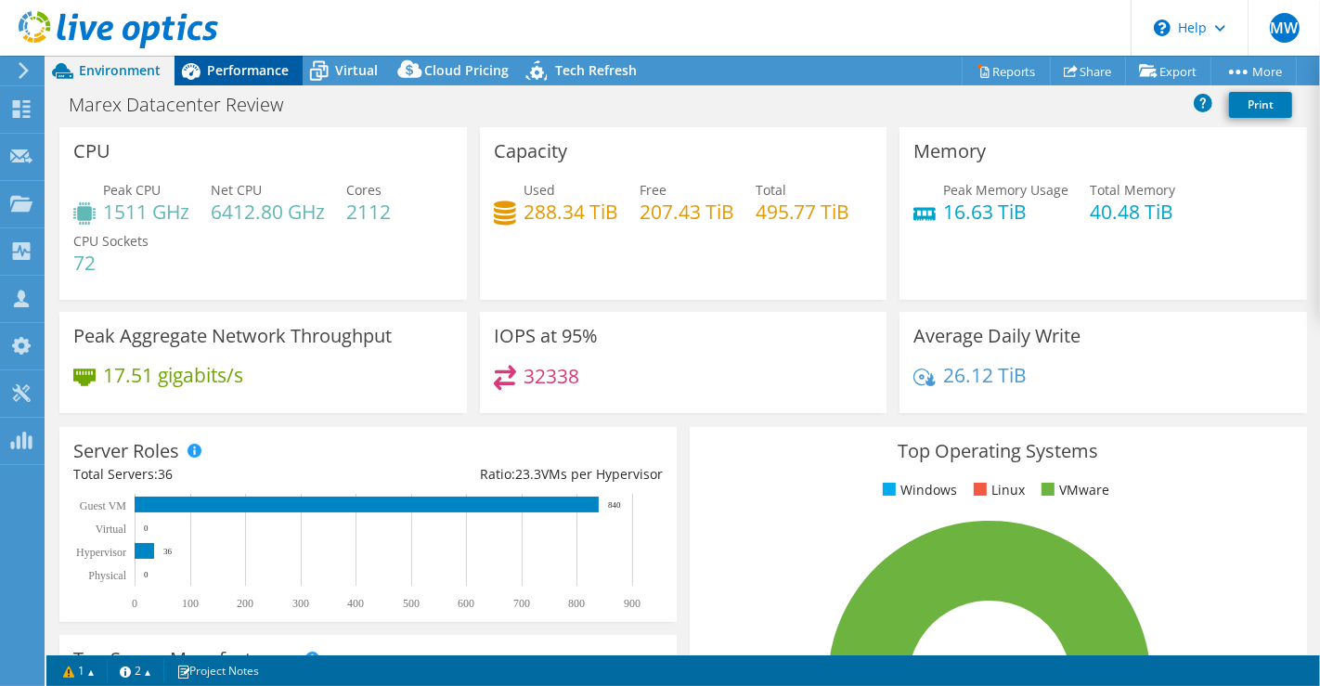
click at [281, 74] on span "Performance" at bounding box center [248, 70] width 82 height 18
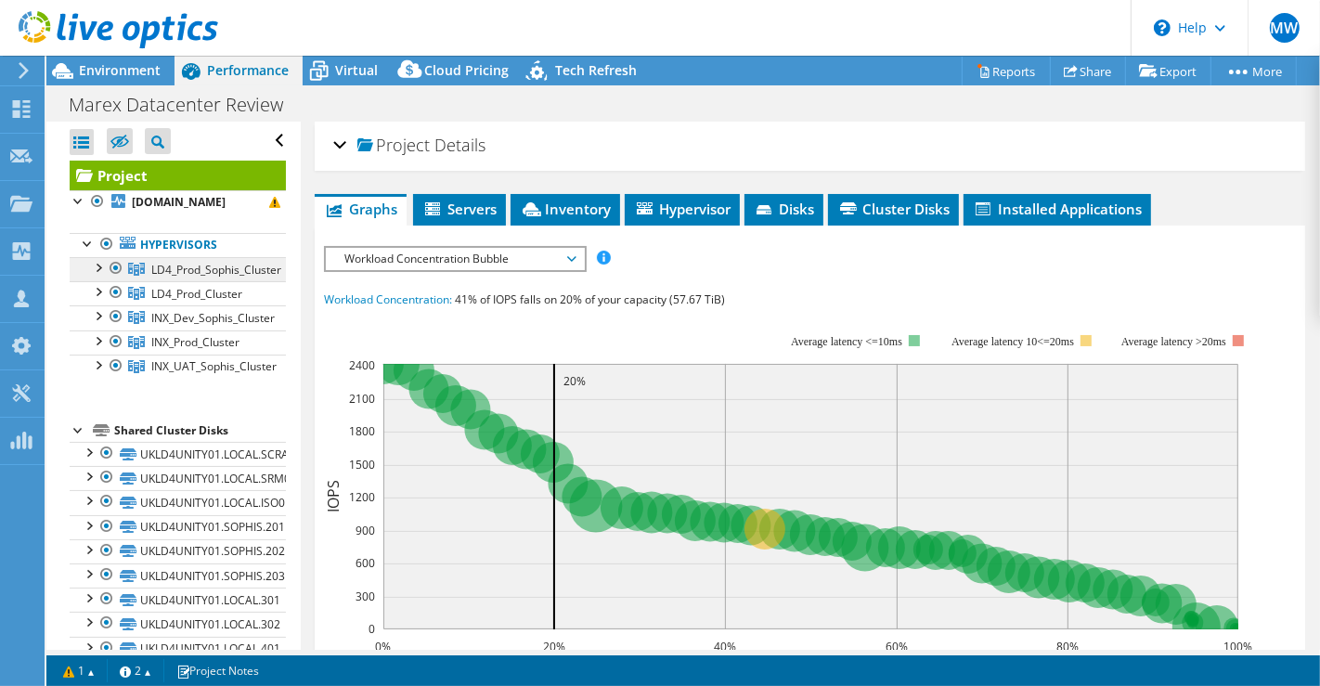
click at [188, 264] on span "LD4_Prod_Sophis_Cluster" at bounding box center [216, 270] width 130 height 16
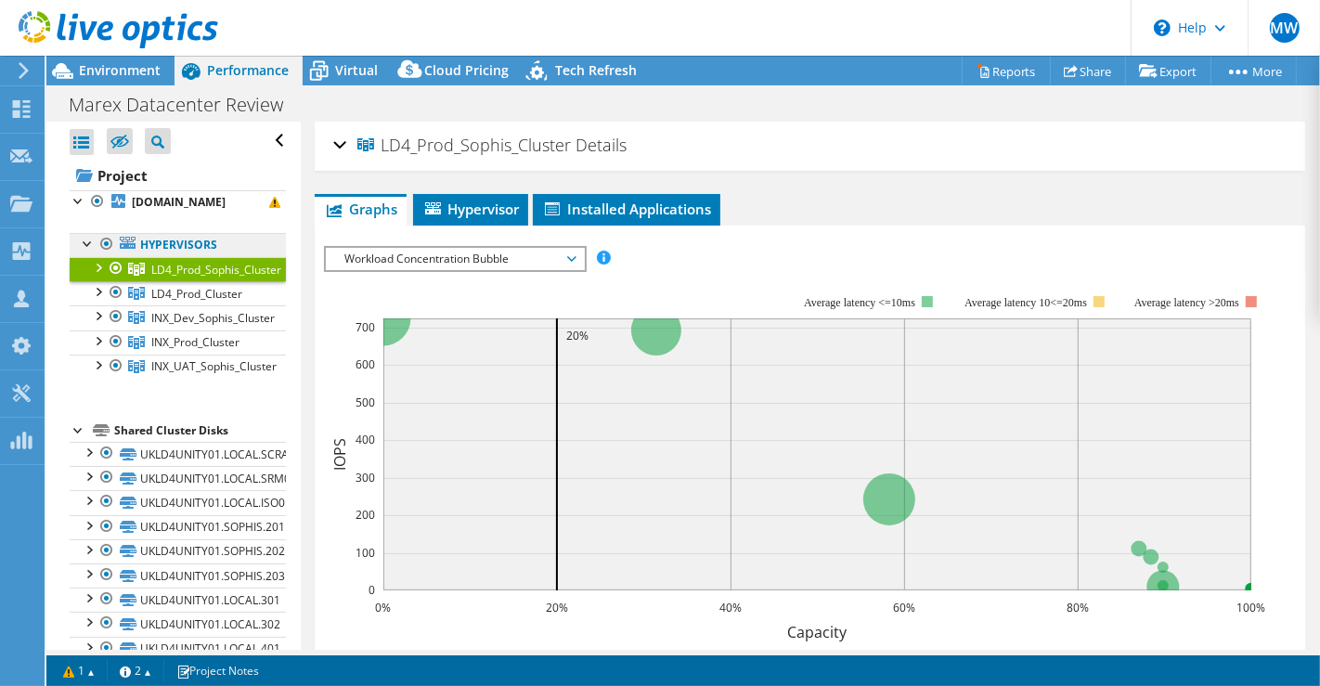
click at [179, 251] on link "Hypervisors" at bounding box center [178, 245] width 216 height 24
click at [179, 246] on link "Hypervisors" at bounding box center [178, 245] width 216 height 24
click at [130, 68] on span "Environment" at bounding box center [120, 70] width 82 height 18
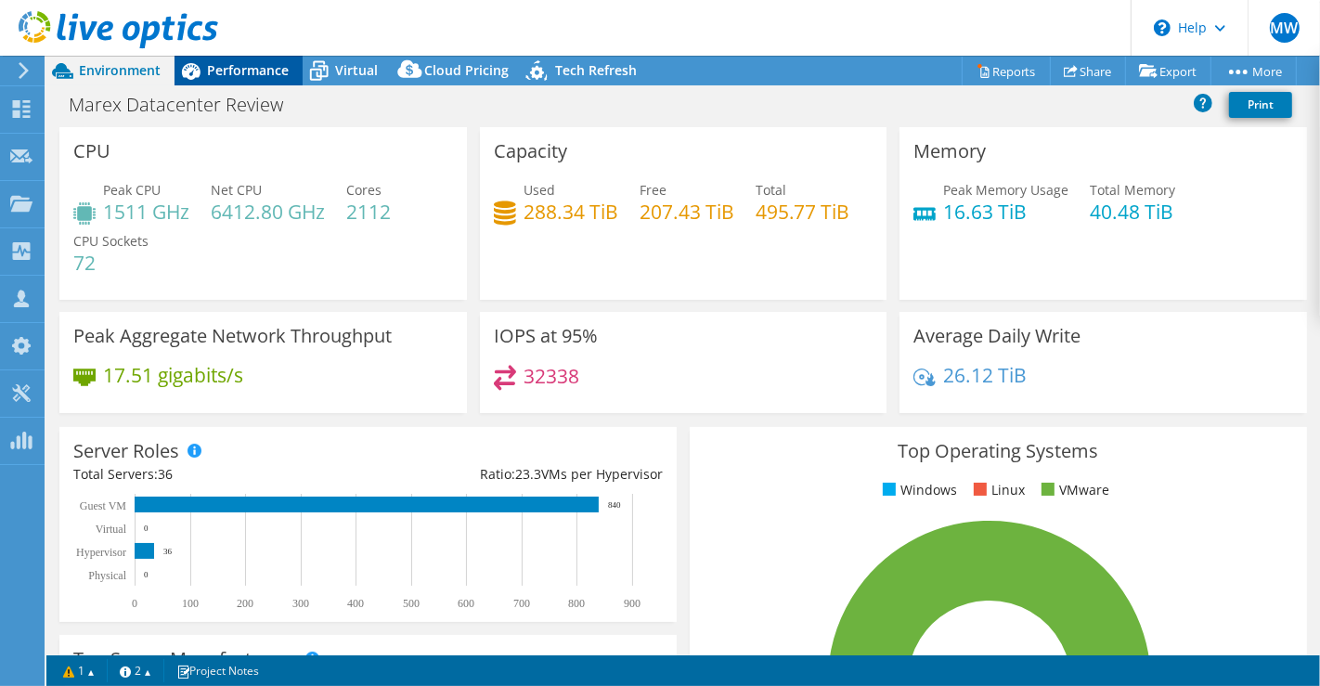
click at [247, 75] on span "Performance" at bounding box center [248, 70] width 82 height 18
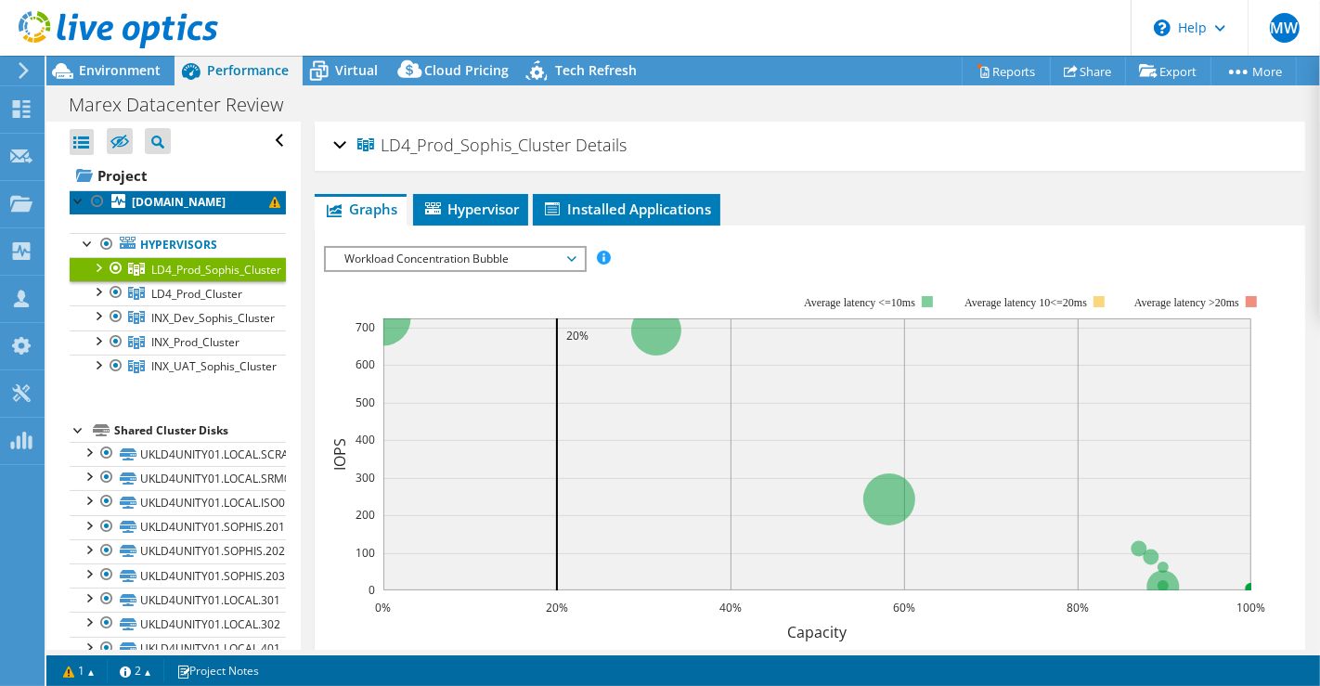
click at [216, 198] on b "[DOMAIN_NAME]" at bounding box center [179, 202] width 94 height 16
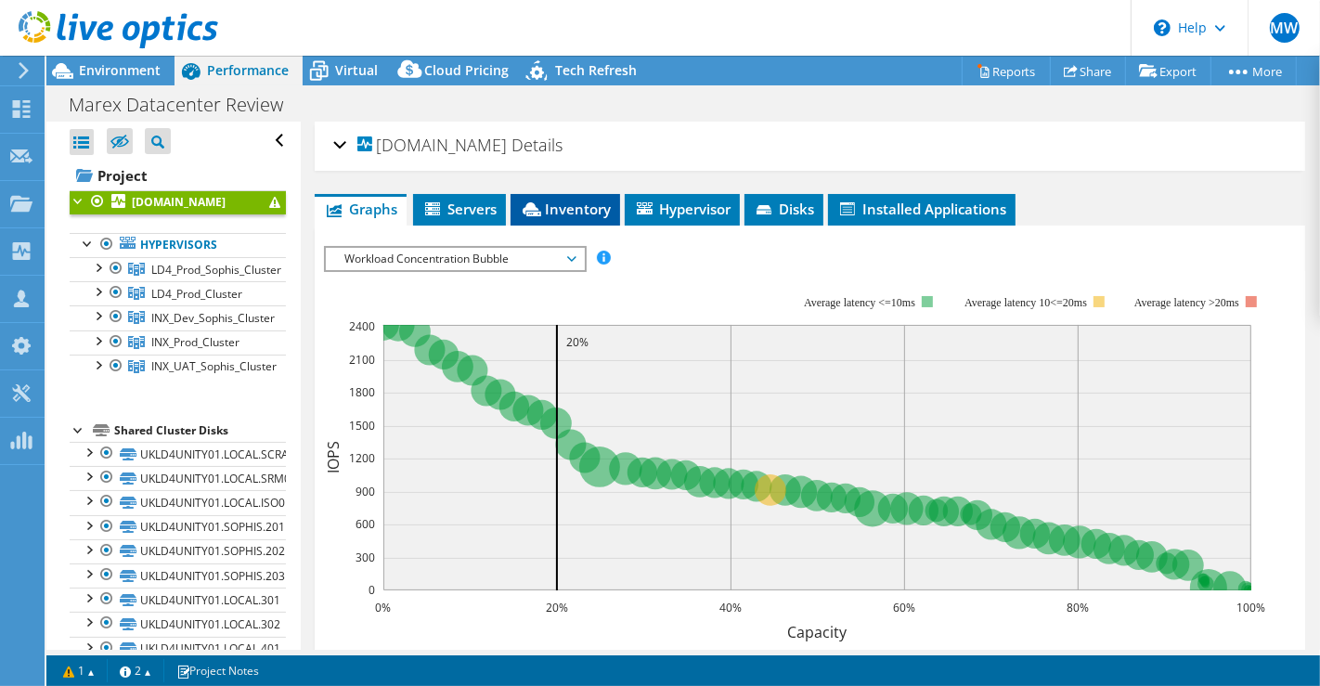
click at [562, 201] on span "Inventory" at bounding box center [565, 209] width 91 height 19
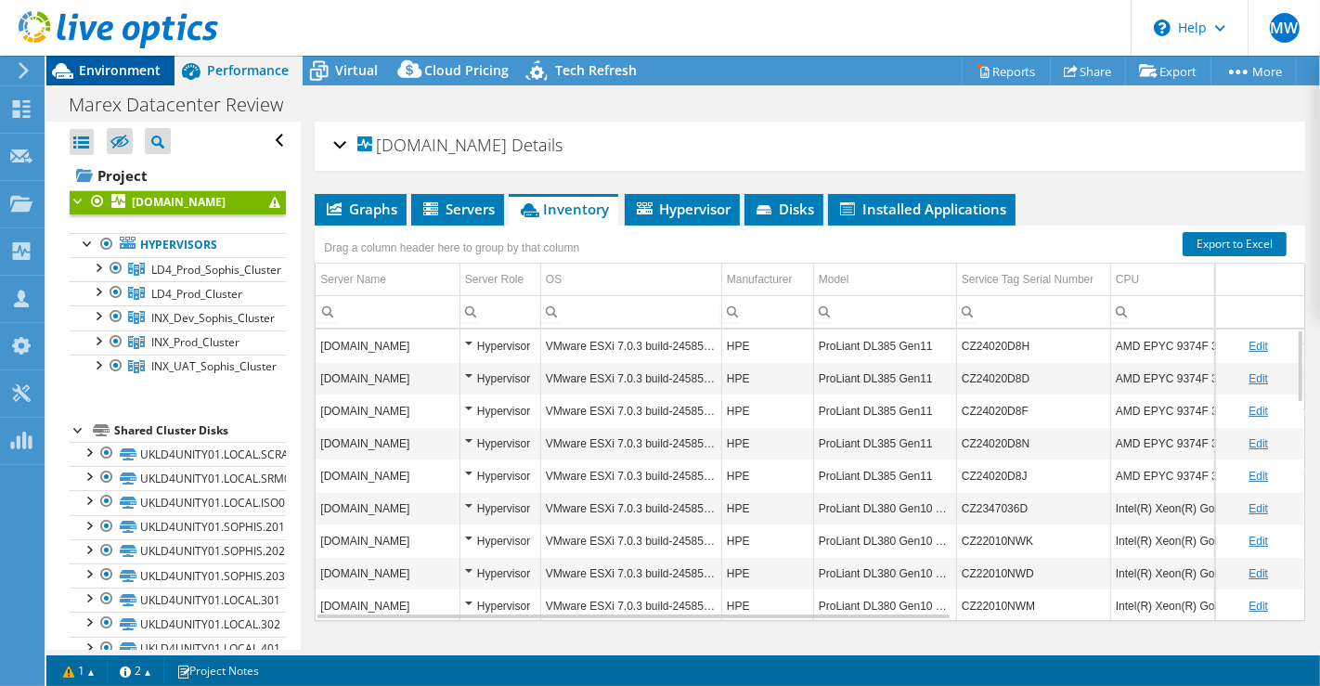
click at [129, 73] on span "Environment" at bounding box center [120, 70] width 82 height 18
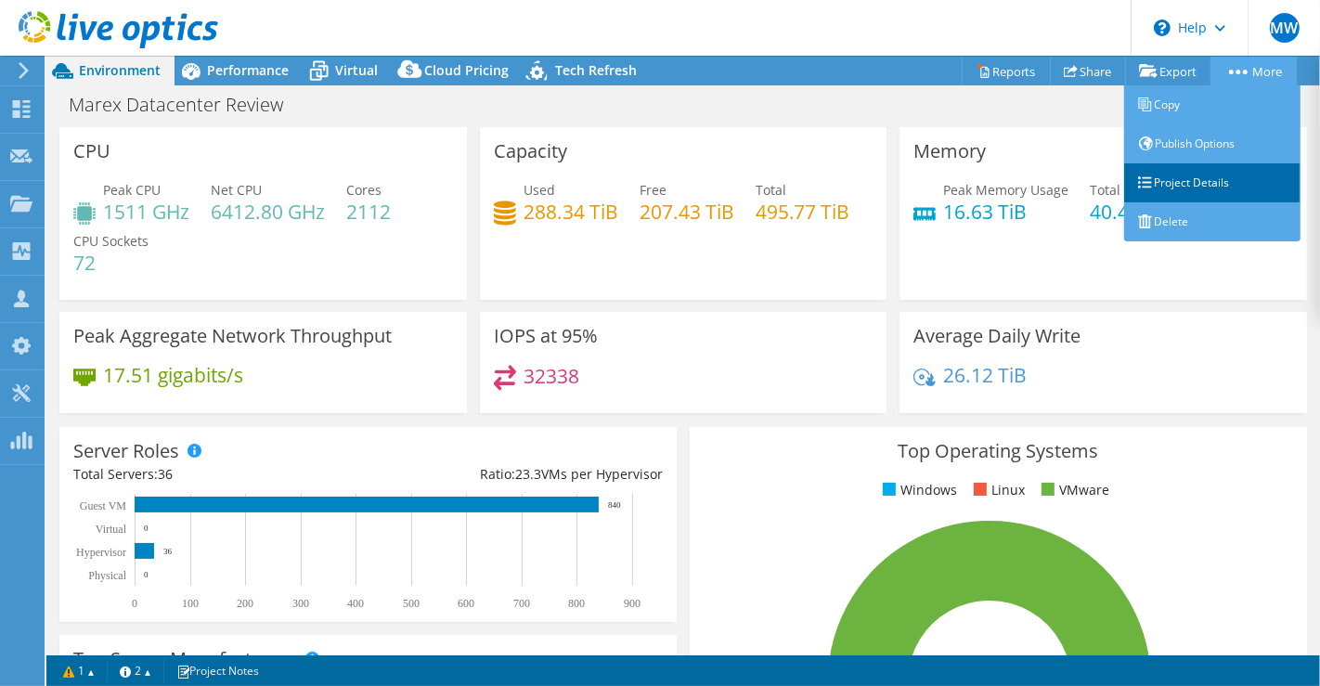
click at [1199, 172] on link "Project Details" at bounding box center [1212, 182] width 176 height 39
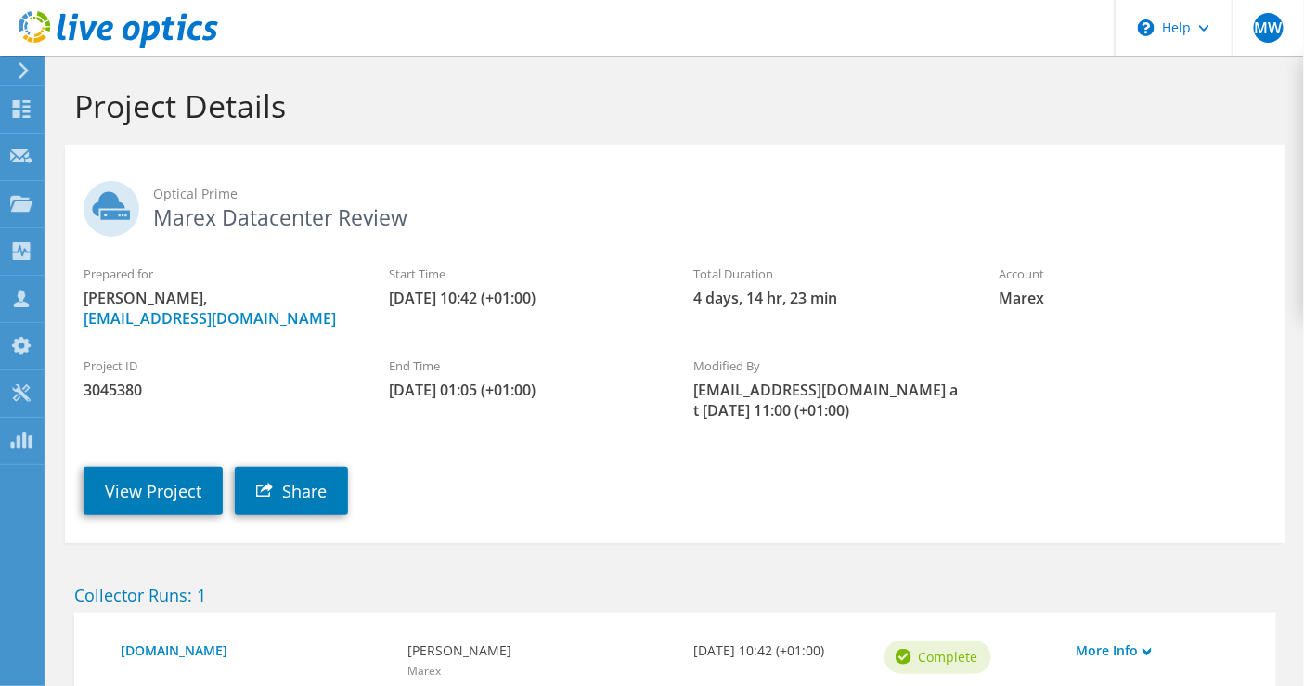
click at [652, 277] on label "Start Time" at bounding box center [523, 274] width 268 height 19
